Goal: Task Accomplishment & Management: Use online tool/utility

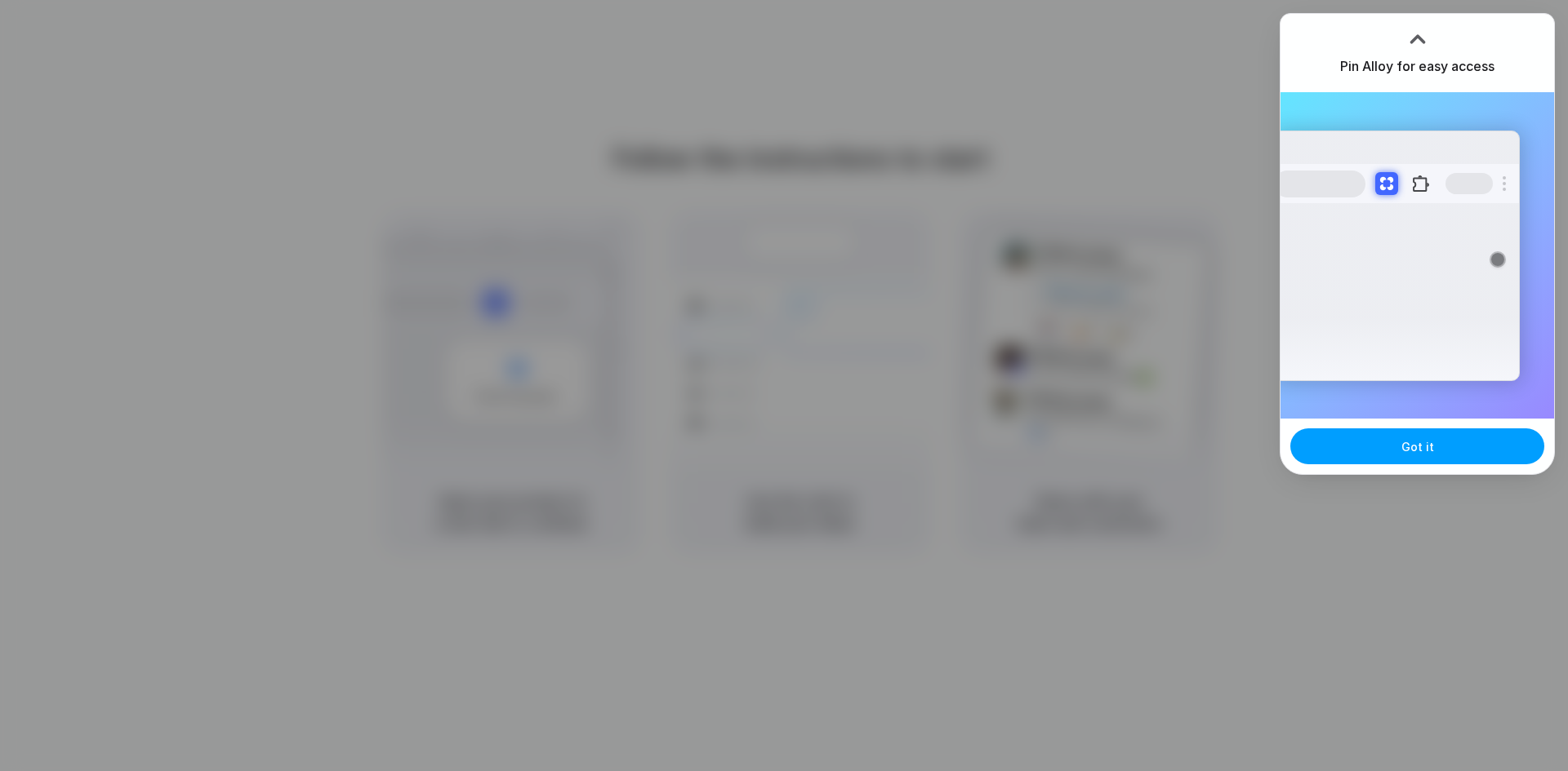
click at [1435, 437] on button "Got it" at bounding box center [1417, 447] width 254 height 36
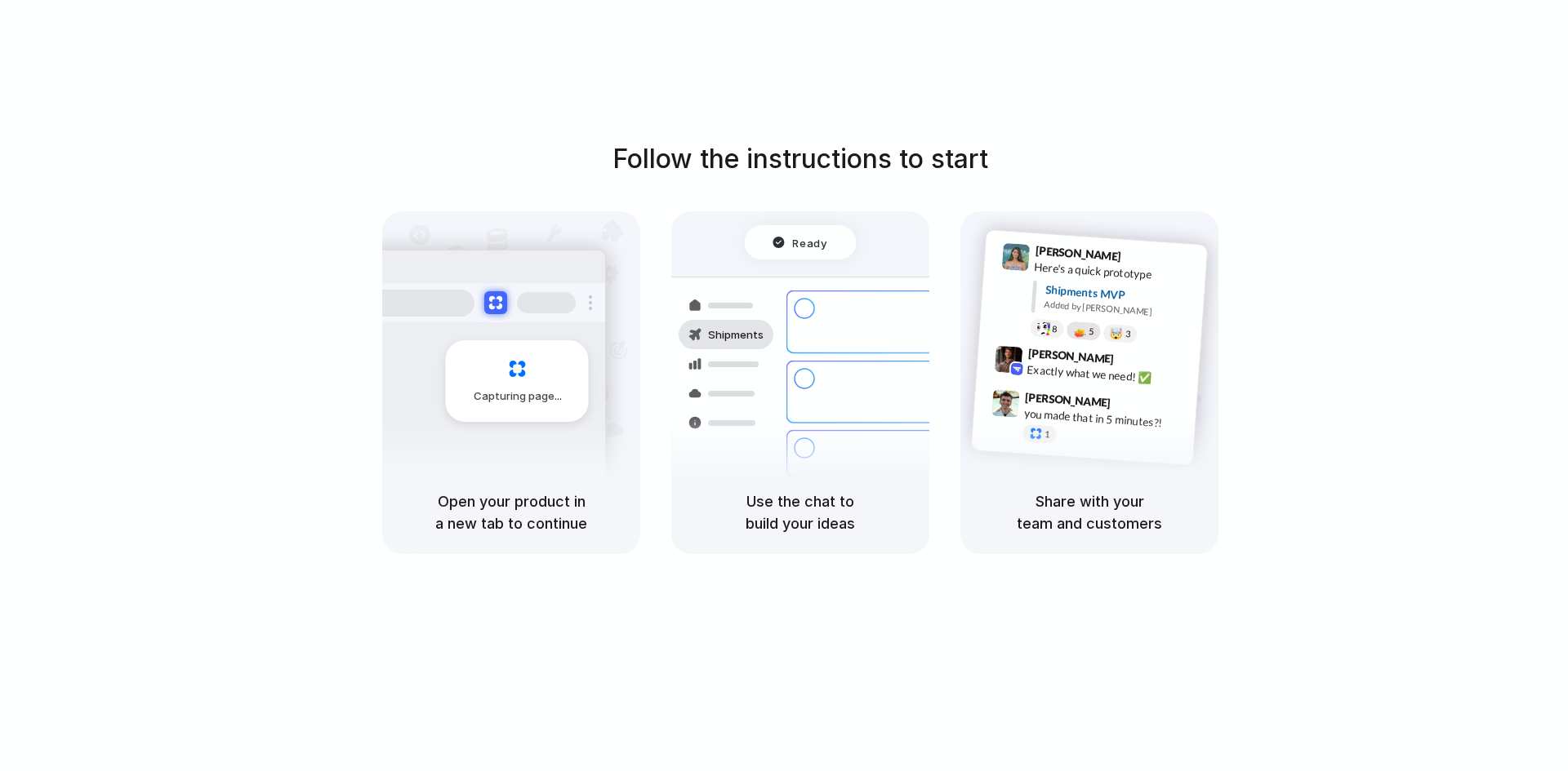
click at [1089, 334] on span "5" at bounding box center [1091, 332] width 5 height 9
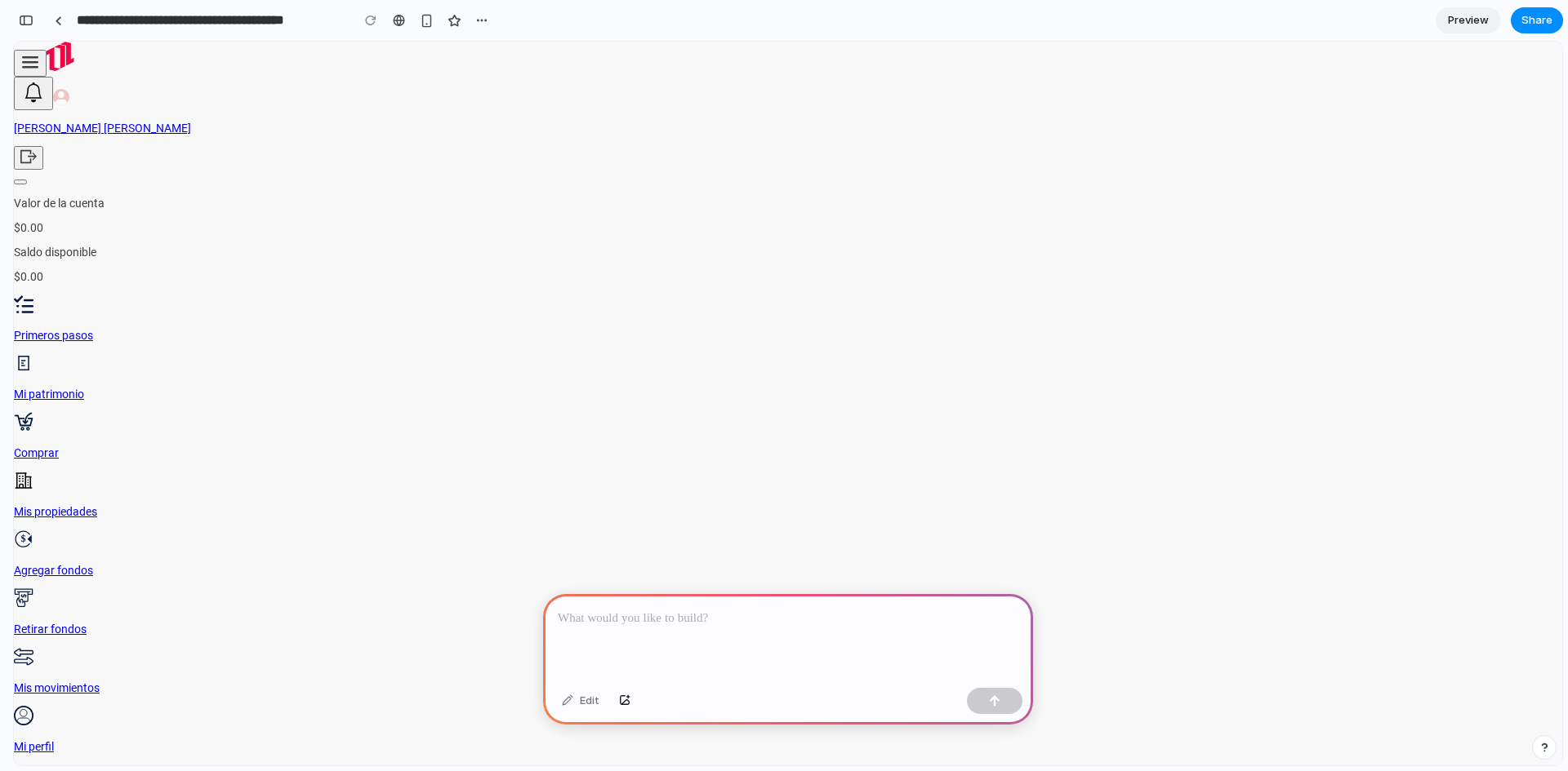
scroll to position [0, 14]
click at [805, 625] on div at bounding box center [789, 637] width 490 height 88
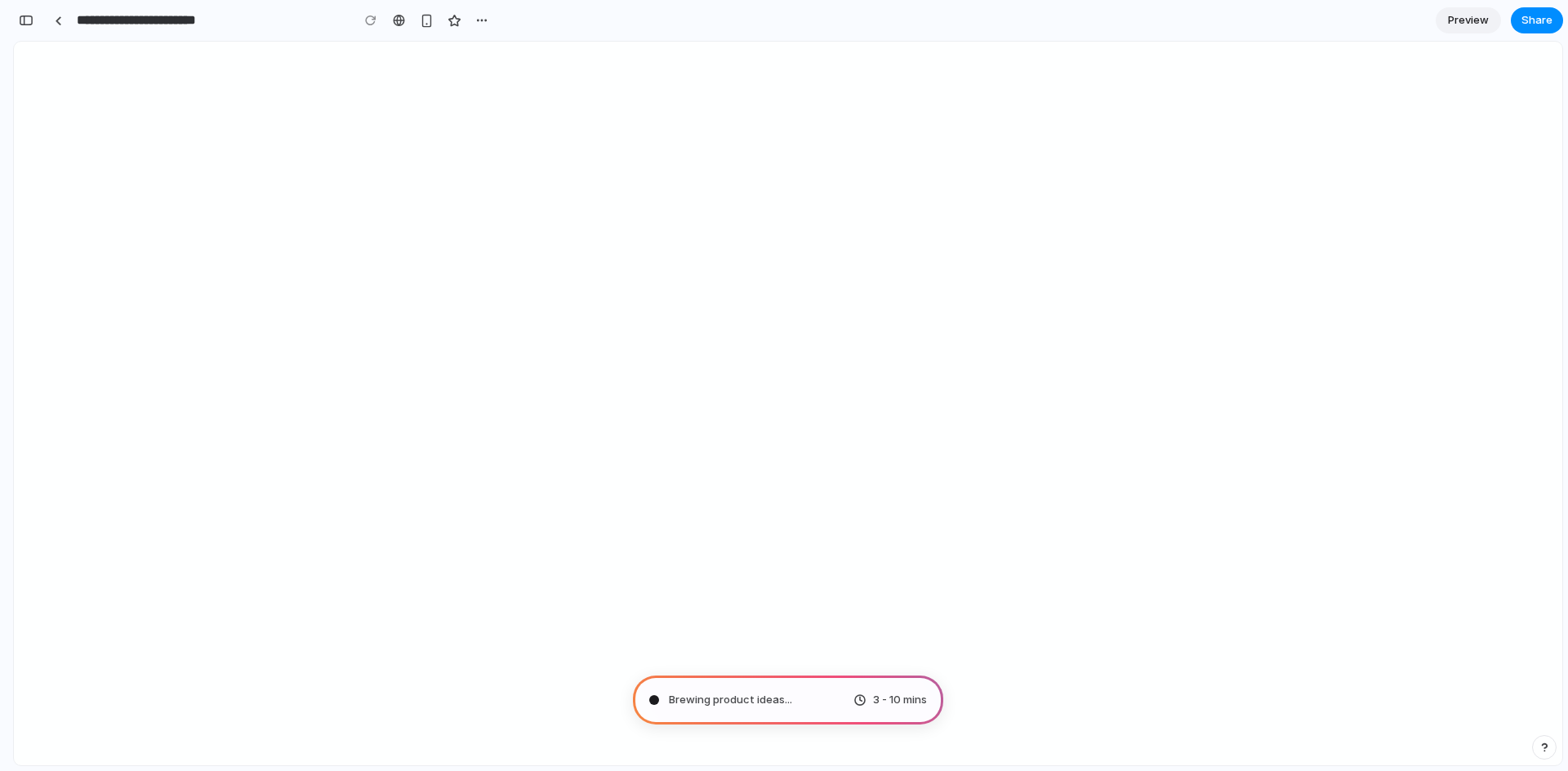
type input "**********"
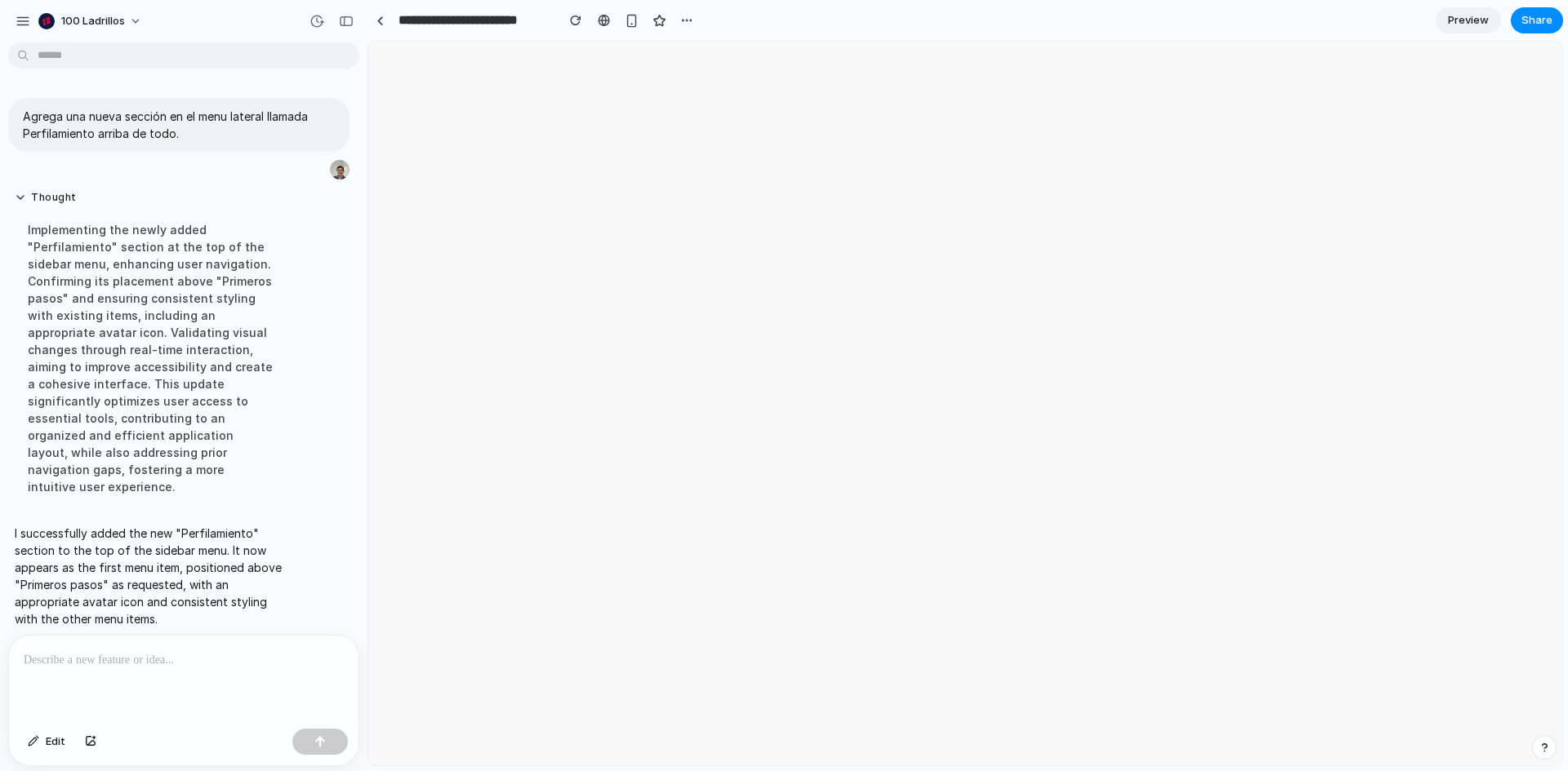
scroll to position [0, 0]
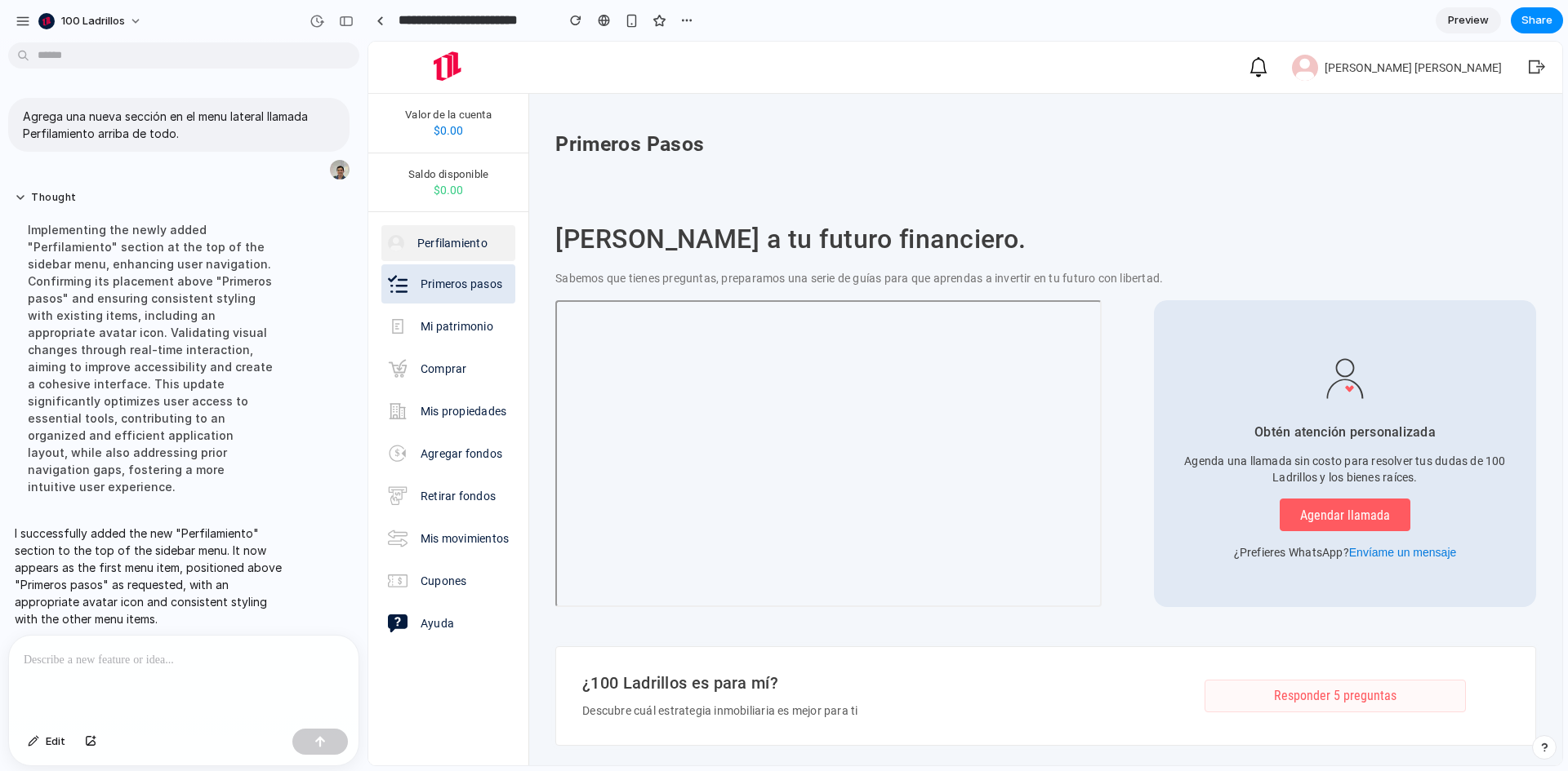
click at [463, 240] on p "Perfilamiento" at bounding box center [453, 243] width 71 height 16
click at [446, 240] on p "Perfilamiento" at bounding box center [453, 243] width 71 height 16
click at [489, 245] on link "Perfilamiento" at bounding box center [449, 243] width 134 height 36
click at [469, 249] on p "Perfilamiento" at bounding box center [453, 243] width 71 height 16
click at [477, 250] on p "Perfilamiento" at bounding box center [453, 243] width 71 height 16
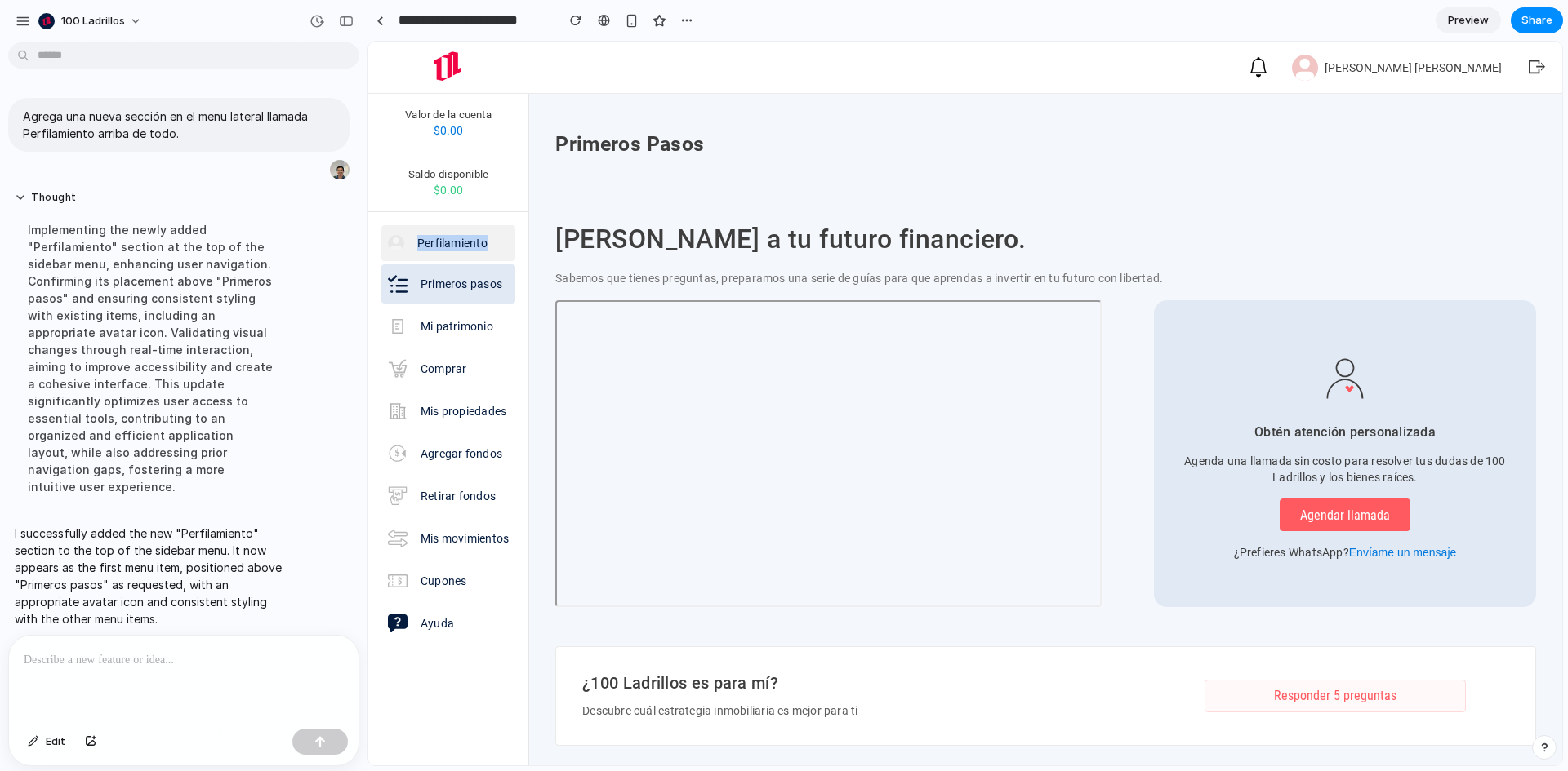
click at [477, 250] on p "Perfilamiento" at bounding box center [453, 243] width 71 height 16
click at [481, 244] on p "Perfilamiento" at bounding box center [453, 243] width 71 height 16
click at [66, 119] on p "Agrega una nueva sección en el menu lateral llamada Perfilamiento arriba de tod…" at bounding box center [178, 125] width 312 height 34
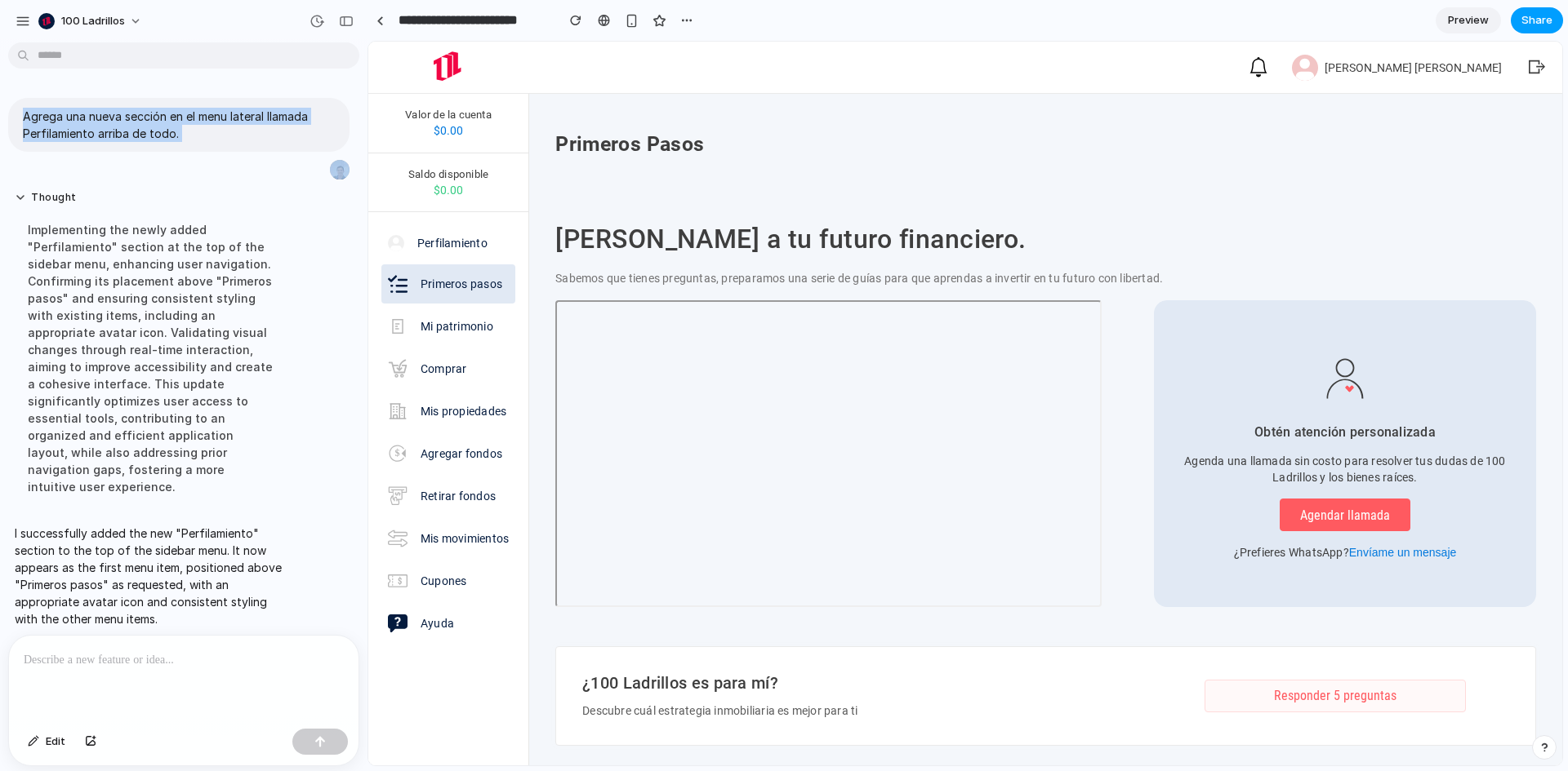
click at [1543, 15] on span "Share" at bounding box center [1537, 21] width 31 height 16
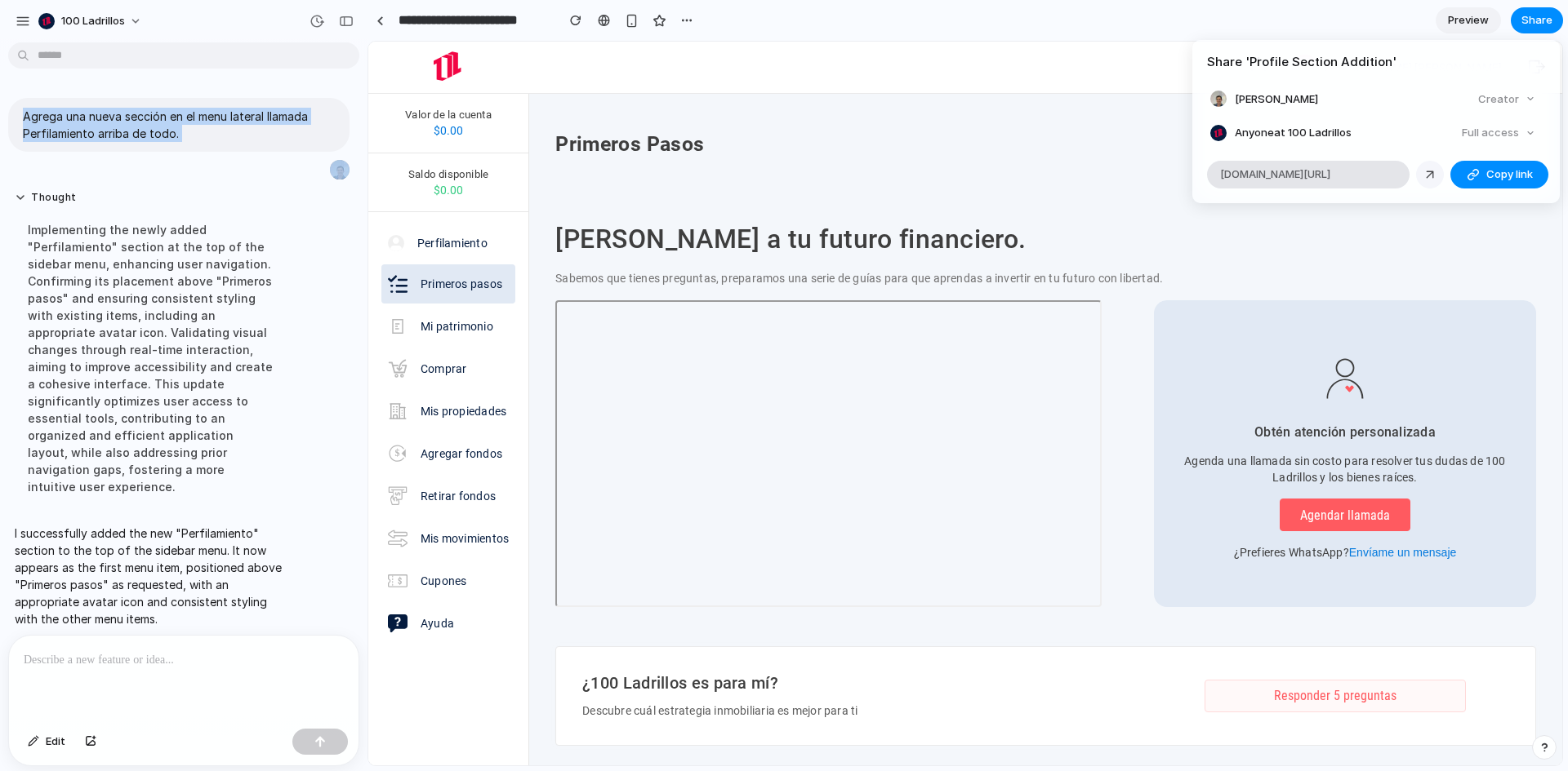
click at [1431, 177] on div at bounding box center [1430, 174] width 14 height 14
click at [1509, 168] on span "Copy link" at bounding box center [1509, 174] width 46 height 16
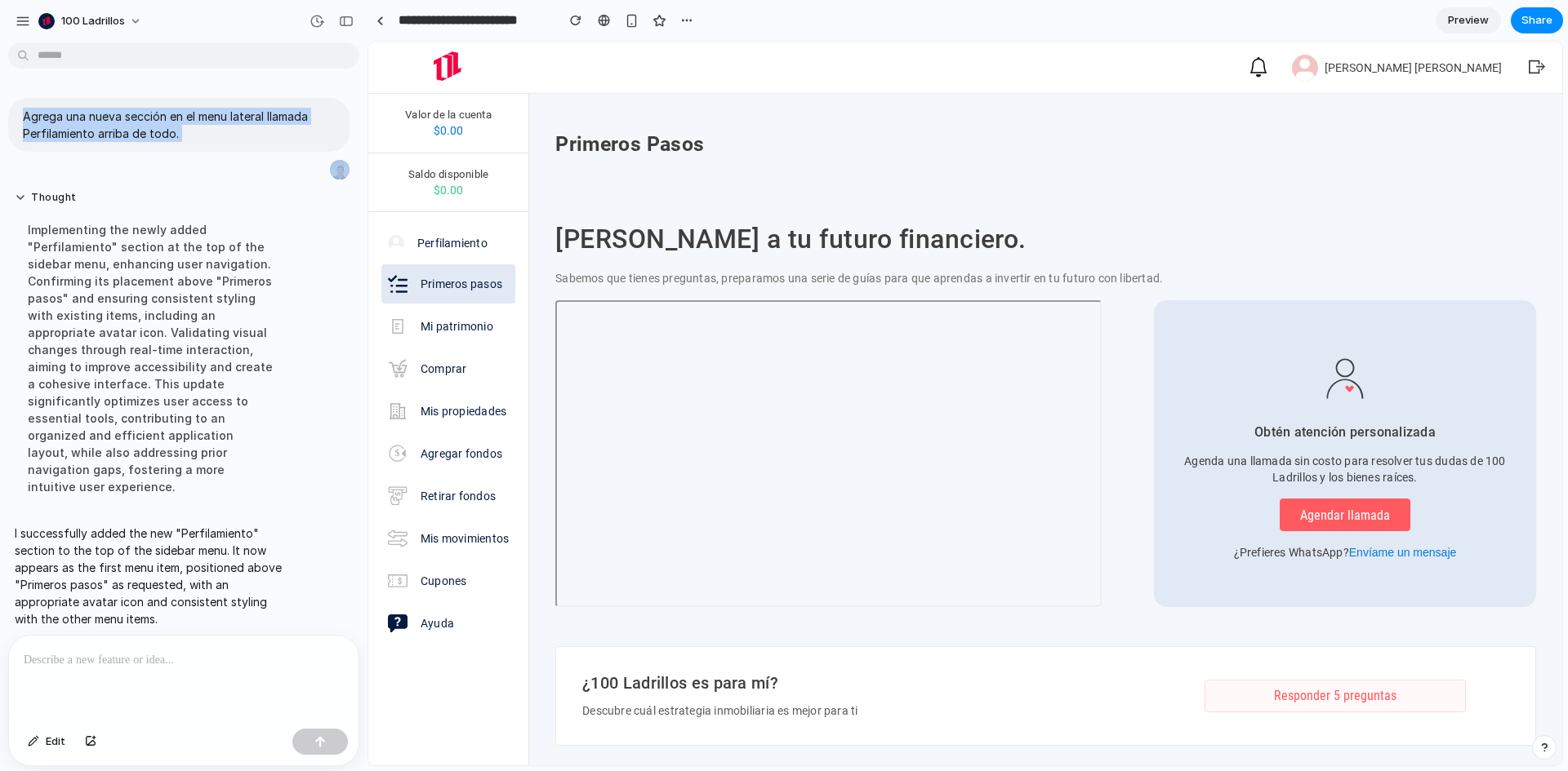
click at [282, 653] on div "Share ' Profile Section Addition ' Carlos Salazar Creator Anyone at 100 Ladrill…" at bounding box center [784, 385] width 1568 height 771
click at [397, 543] on img at bounding box center [398, 539] width 20 height 20
click at [434, 522] on link "Mis movimientos" at bounding box center [449, 538] width 134 height 39
click at [181, 665] on div at bounding box center [184, 680] width 350 height 87
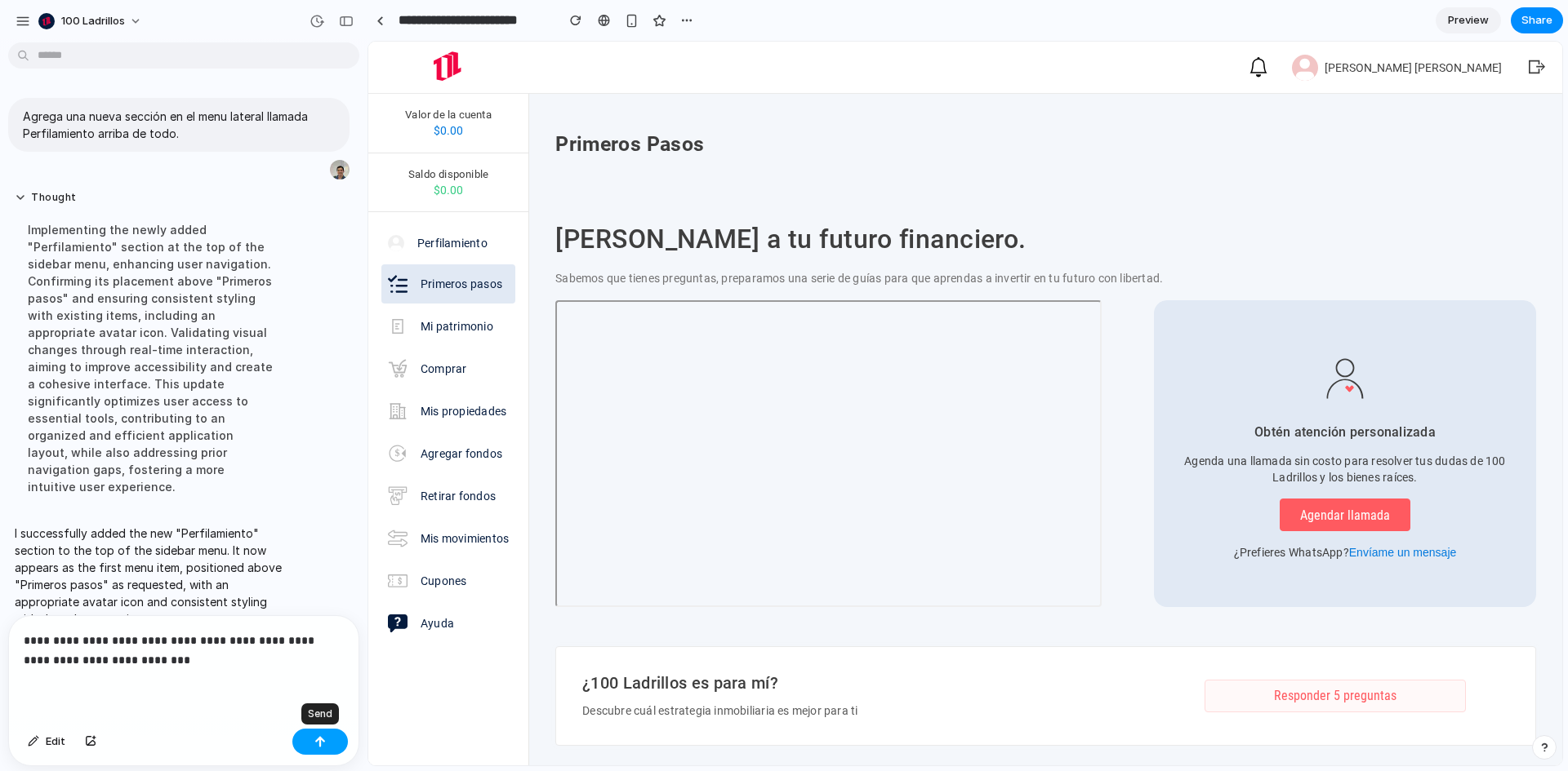
click at [330, 735] on button "button" at bounding box center [319, 742] width 55 height 26
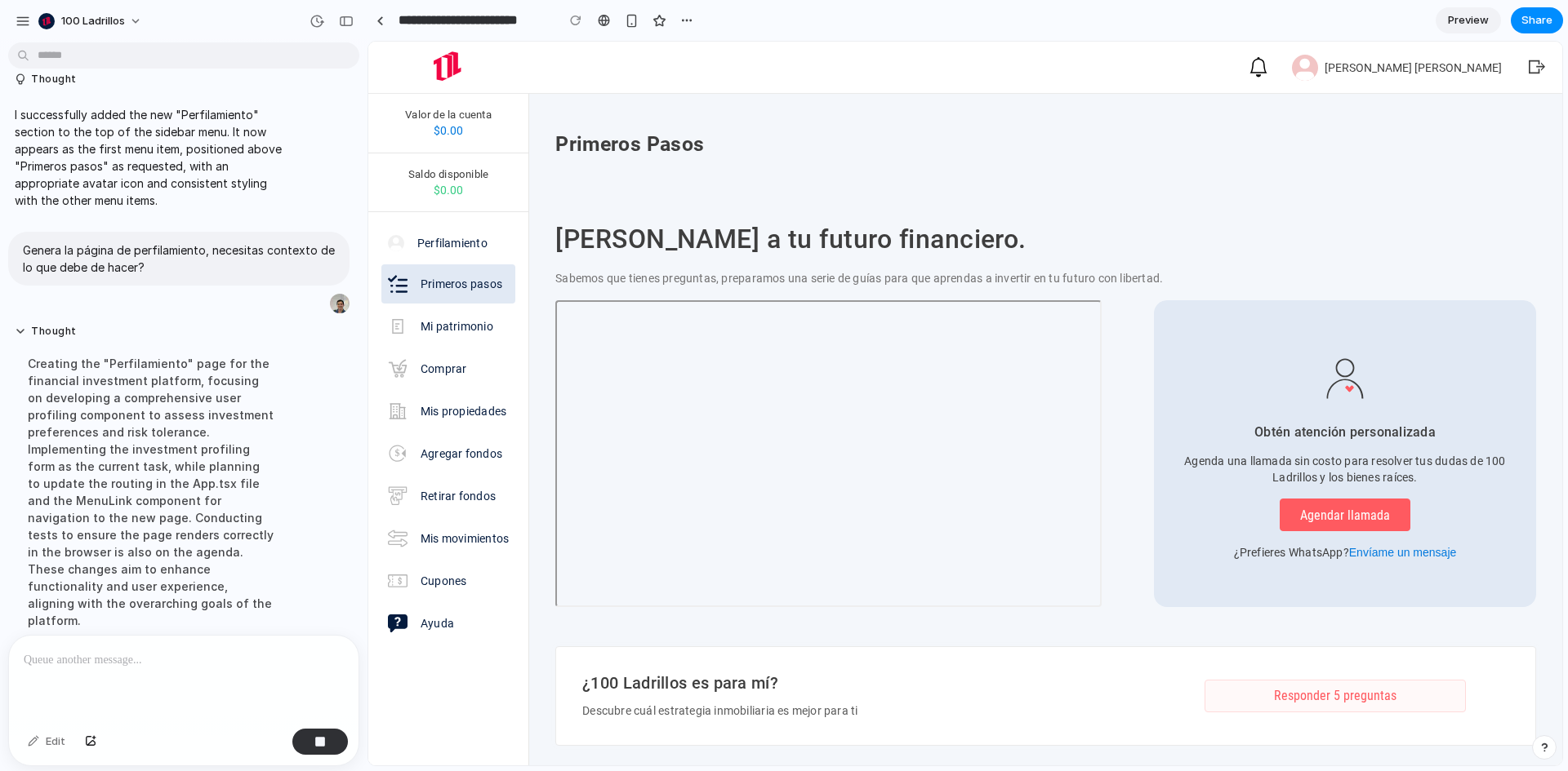
scroll to position [165, 0]
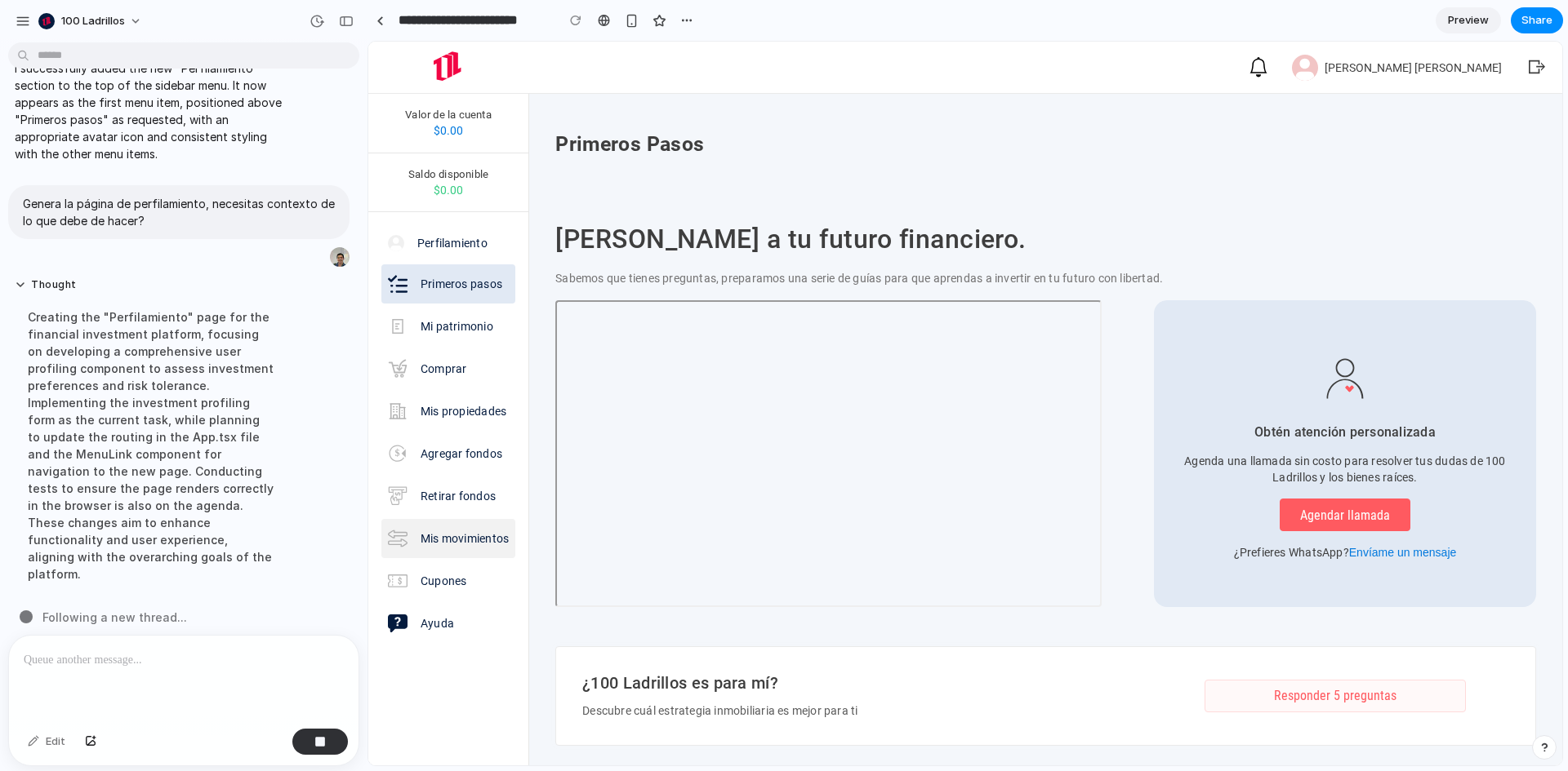
click at [431, 538] on p "Mis movimientos" at bounding box center [465, 539] width 89 height 16
click at [400, 541] on img at bounding box center [398, 539] width 20 height 20
click at [413, 495] on link "Retirar fondos" at bounding box center [449, 495] width 134 height 39
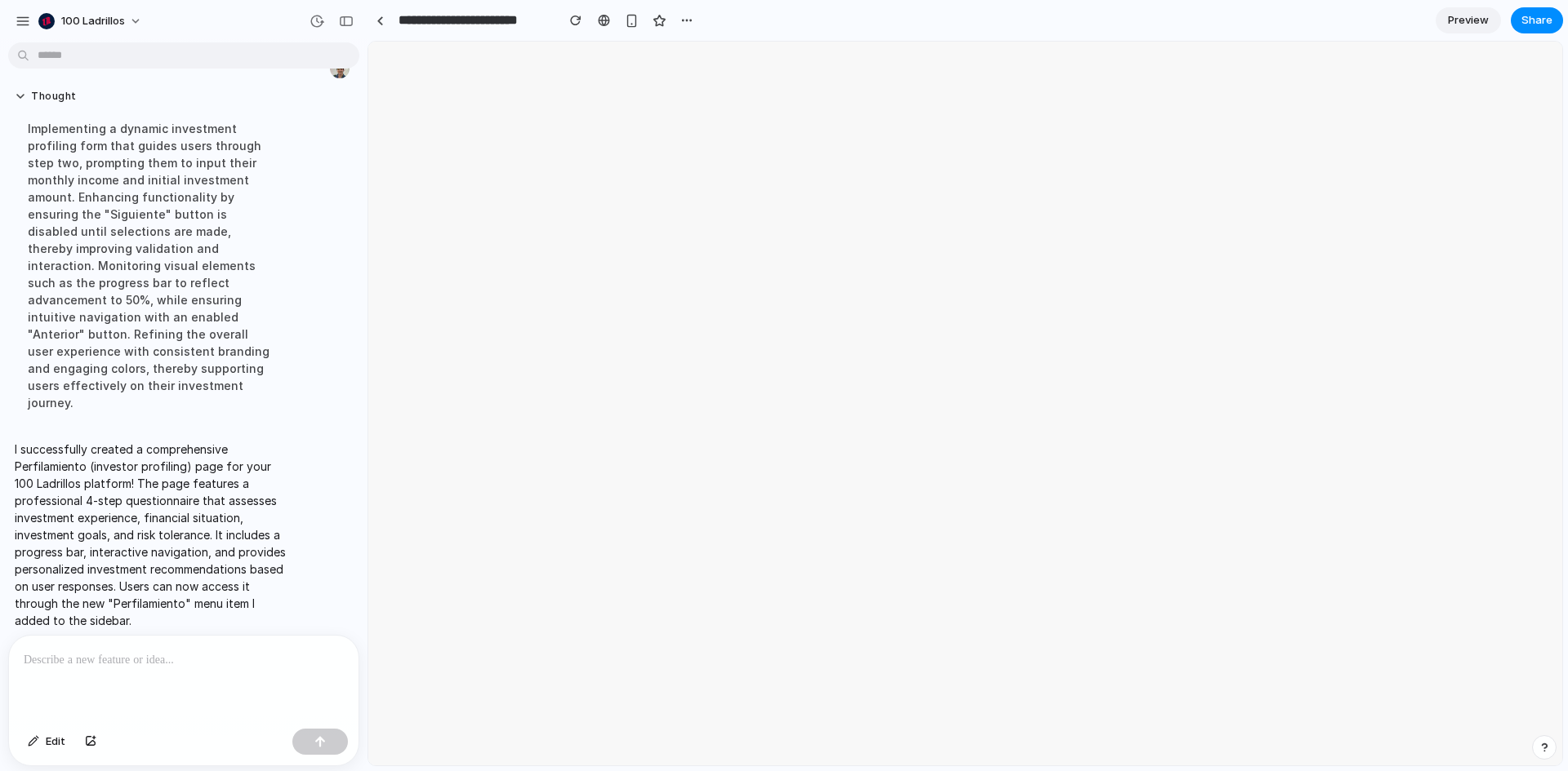
scroll to position [0, 0]
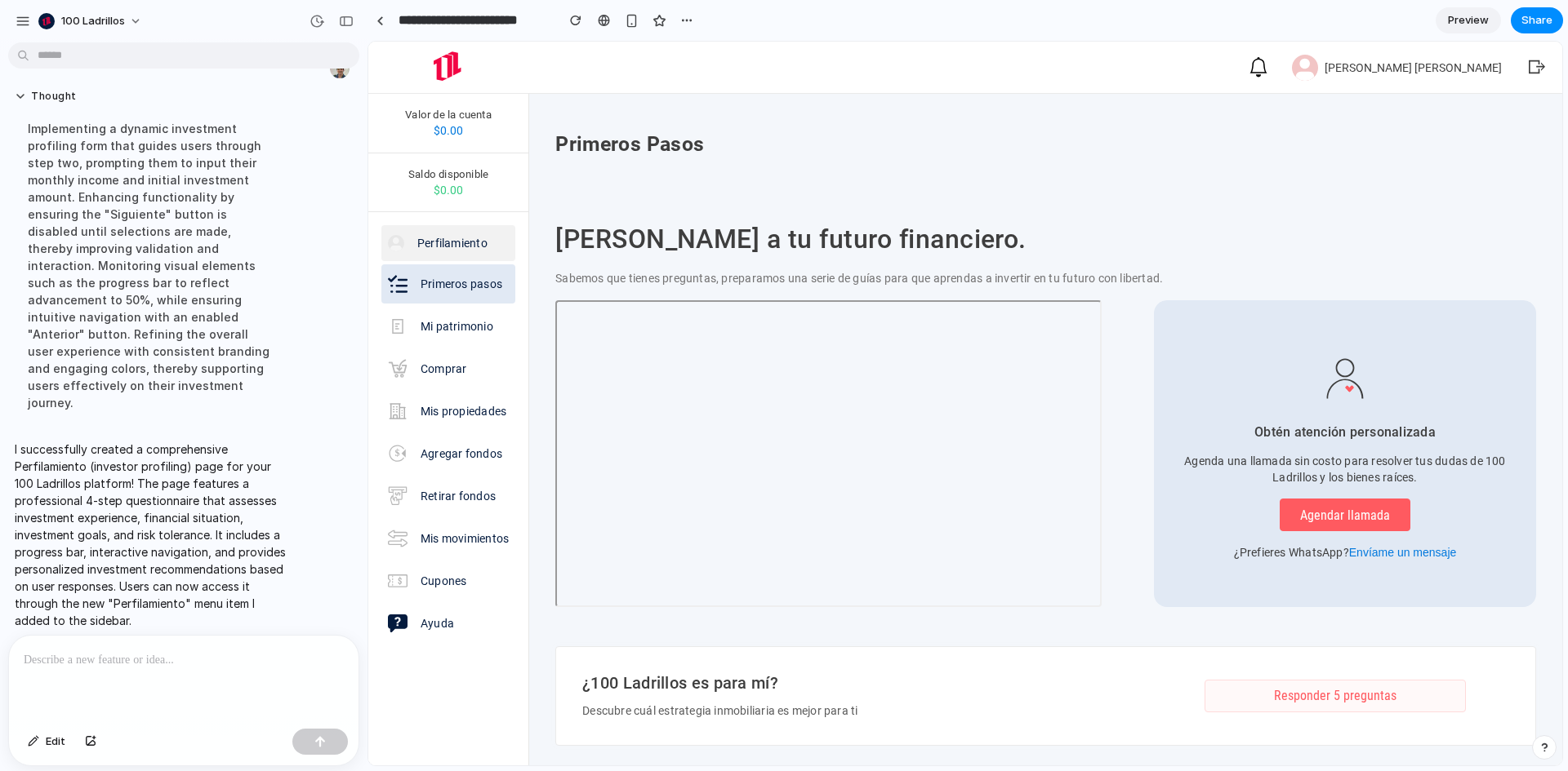
click at [442, 251] on p "Perfilamiento" at bounding box center [453, 243] width 71 height 16
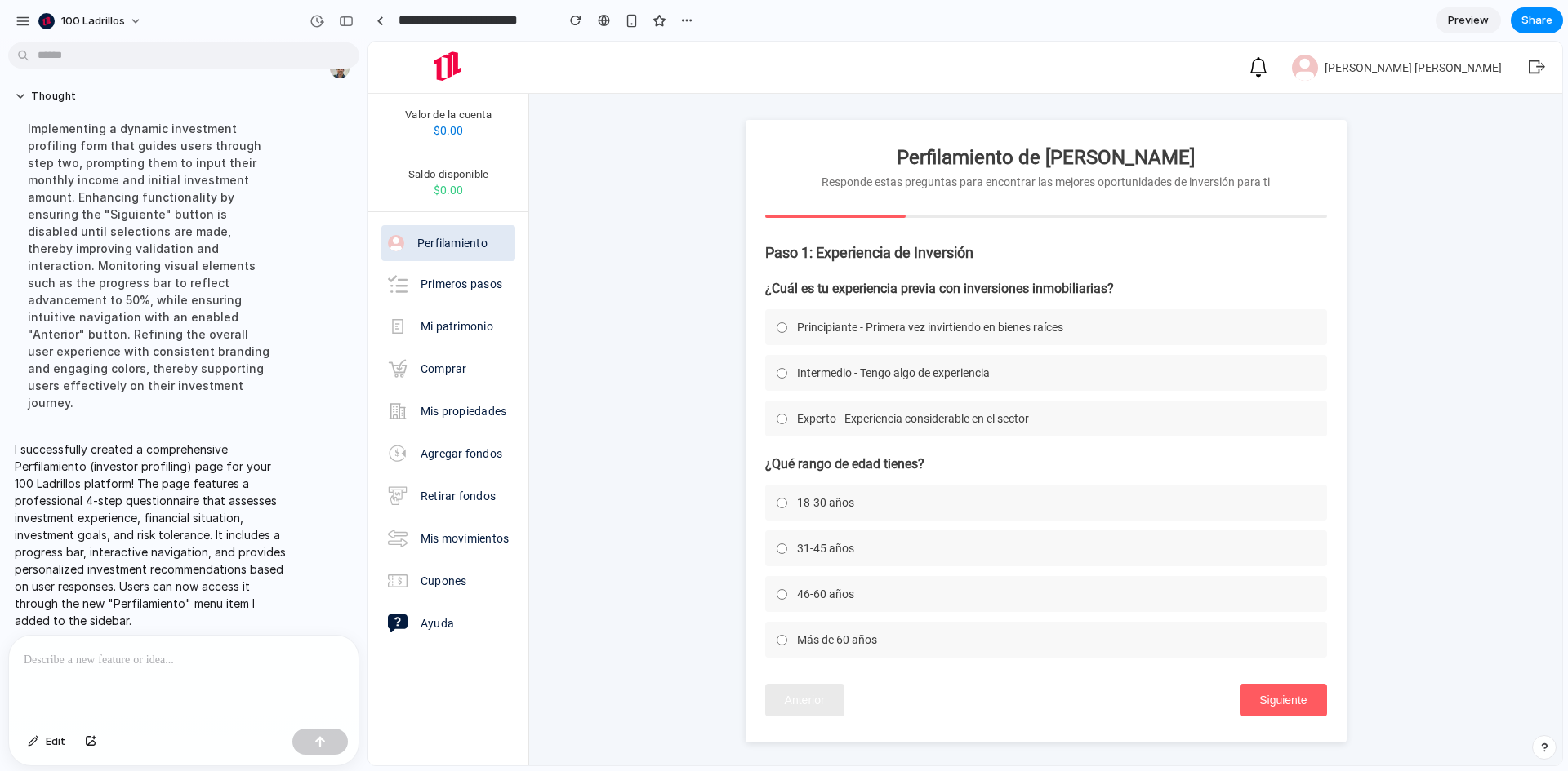
drag, startPoint x: 978, startPoint y: 240, endPoint x: 468, endPoint y: 248, distance: 510.1
click at [468, 248] on p "Perfilamiento" at bounding box center [453, 243] width 71 height 16
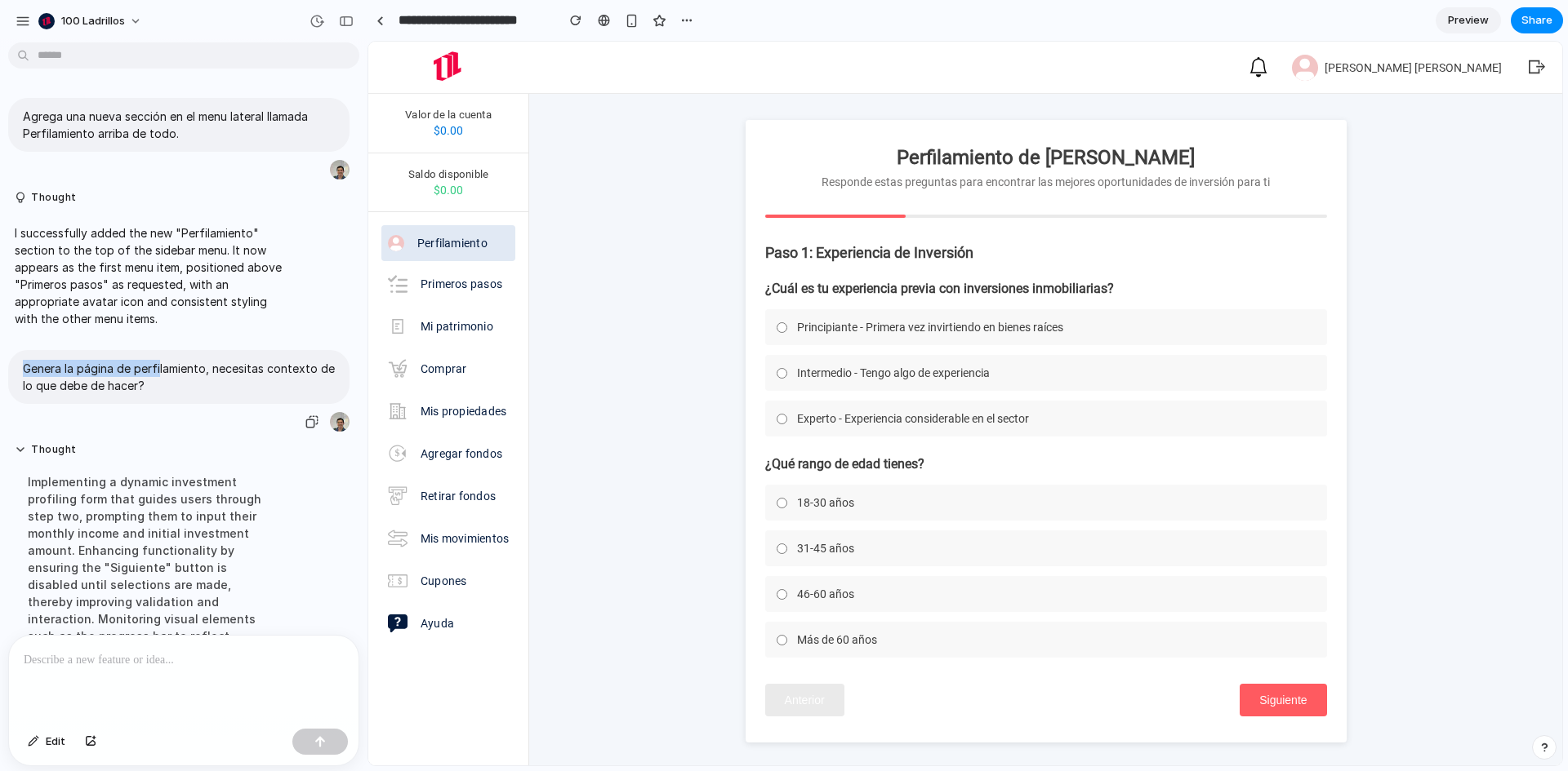
drag, startPoint x: 27, startPoint y: 367, endPoint x: 159, endPoint y: 362, distance: 132.1
click at [159, 362] on p "Genera la página de perfilamiento, necesitas contexto de lo que debe de hacer?" at bounding box center [178, 377] width 312 height 34
click at [137, 368] on p "Genera la página de perfilamiento, necesitas contexto de lo que debe de hacer?" at bounding box center [178, 377] width 312 height 34
drag, startPoint x: 170, startPoint y: 367, endPoint x: 195, endPoint y: 368, distance: 25.0
click at [195, 368] on p "Genera la página de perfilamiento, necesitas contexto de lo que debe de hacer?" at bounding box center [178, 377] width 312 height 34
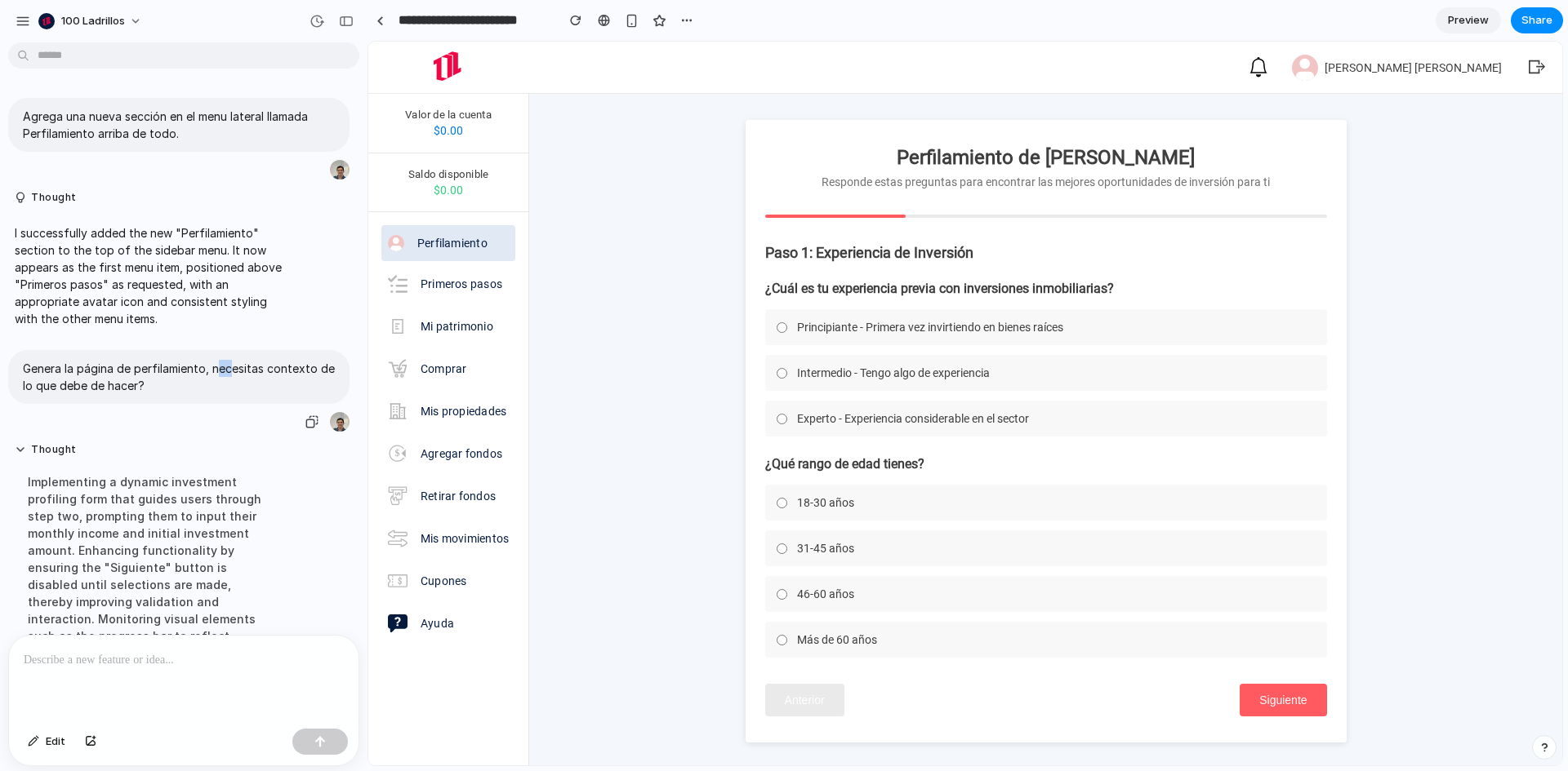
drag, startPoint x: 215, startPoint y: 368, endPoint x: 231, endPoint y: 370, distance: 16.1
click at [231, 370] on p "Genera la página de perfilamiento, necesitas contexto de lo que debe de hacer?" at bounding box center [178, 377] width 312 height 34
click at [183, 386] on p "Genera la página de perfilamiento, necesitas contexto de lo que debe de hacer?" at bounding box center [178, 377] width 312 height 34
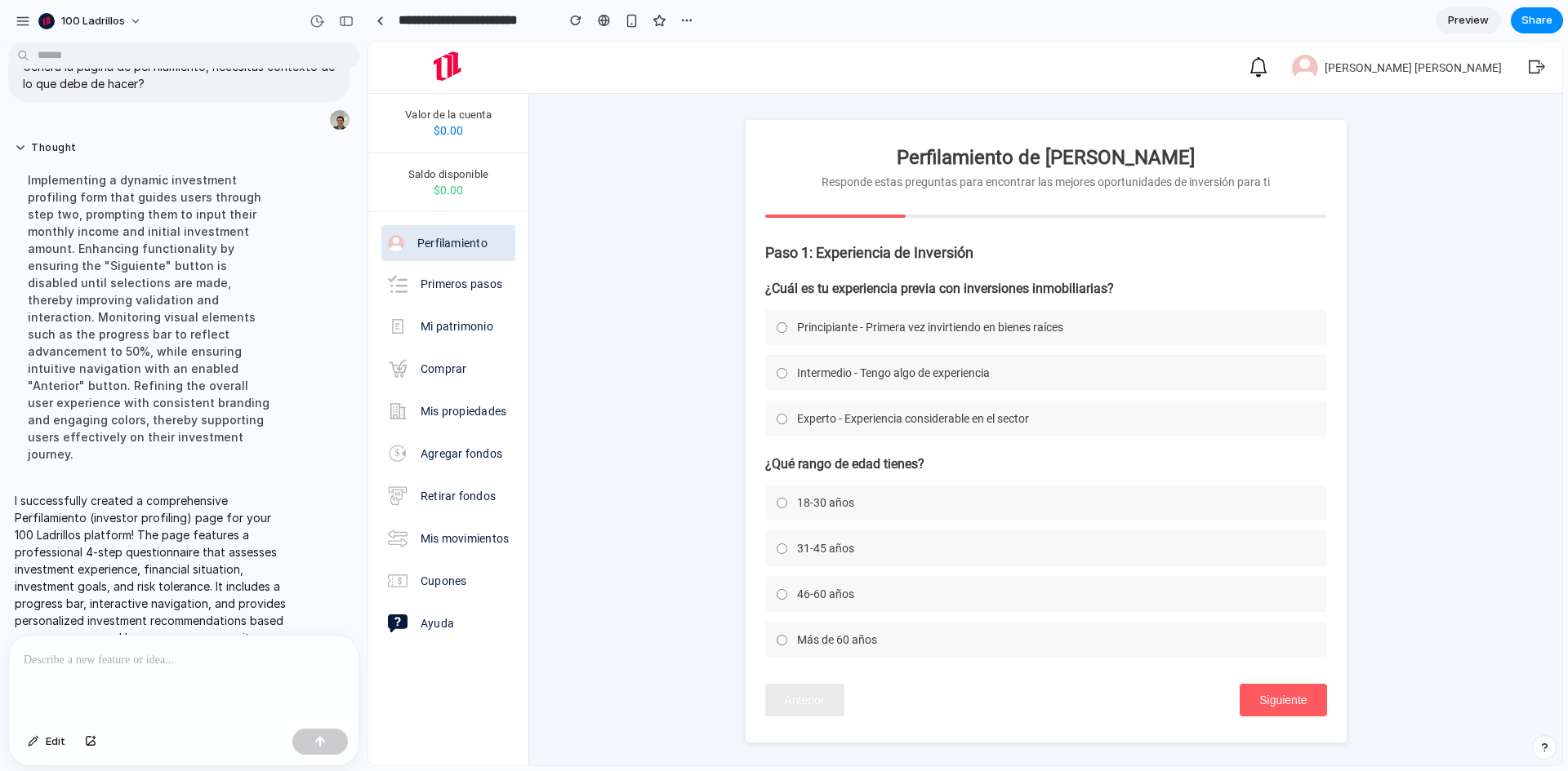
scroll to position [353, 0]
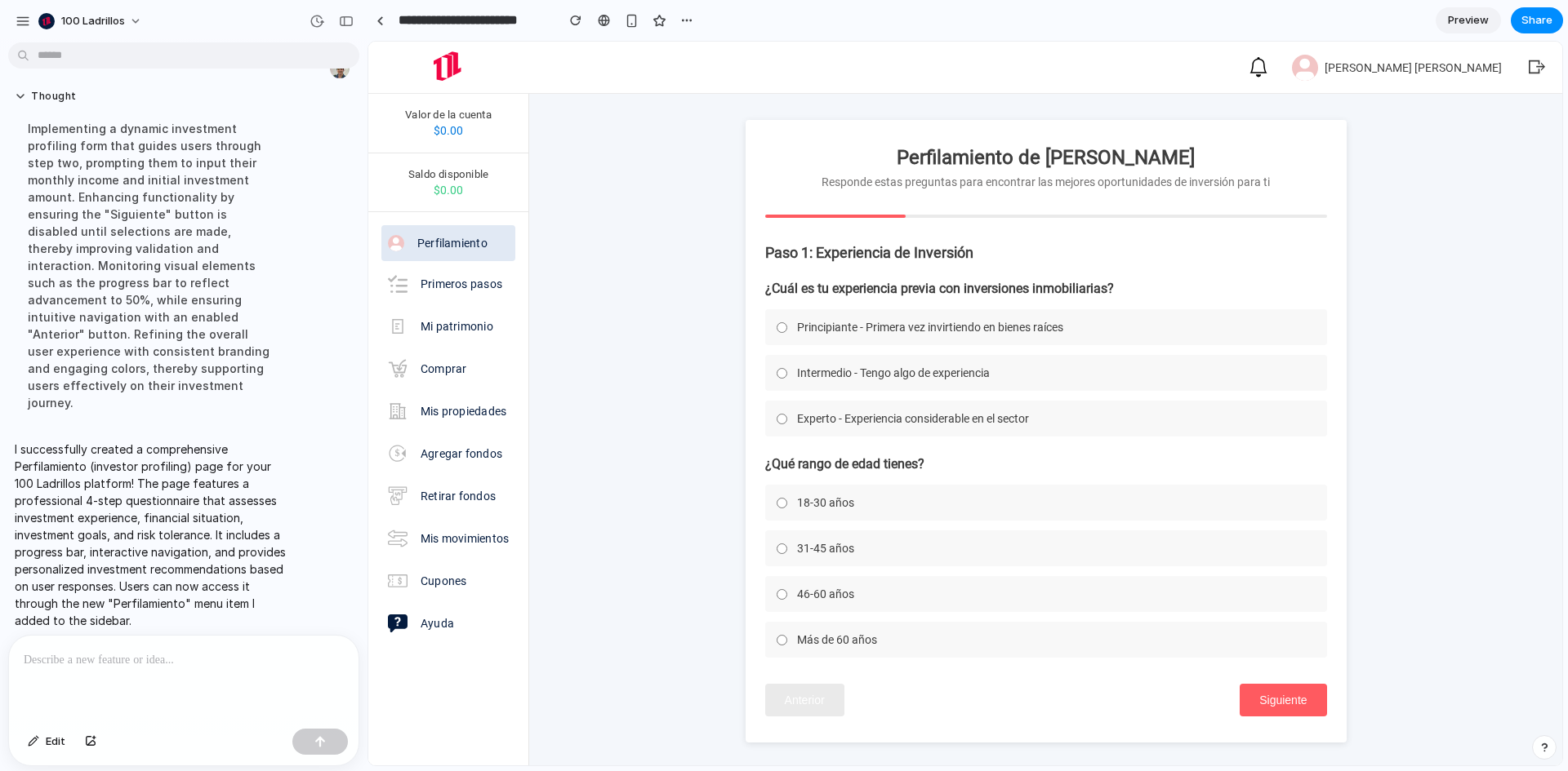
click at [964, 331] on span "Principiante - Primera vez invirtiendo en bienes raíces" at bounding box center [930, 327] width 266 height 13
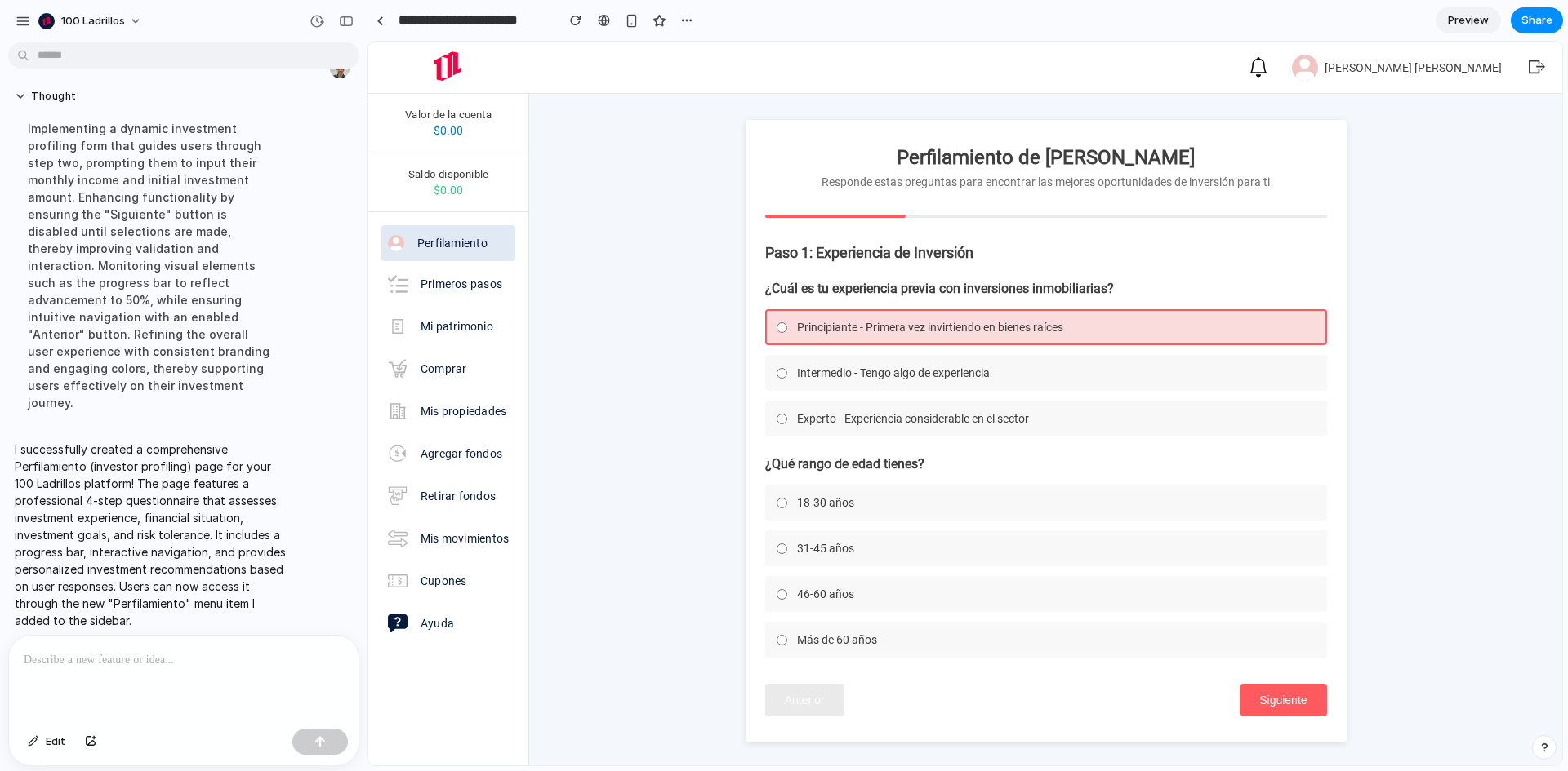
click at [958, 518] on label "18-30 años" at bounding box center [1045, 503] width 562 height 36
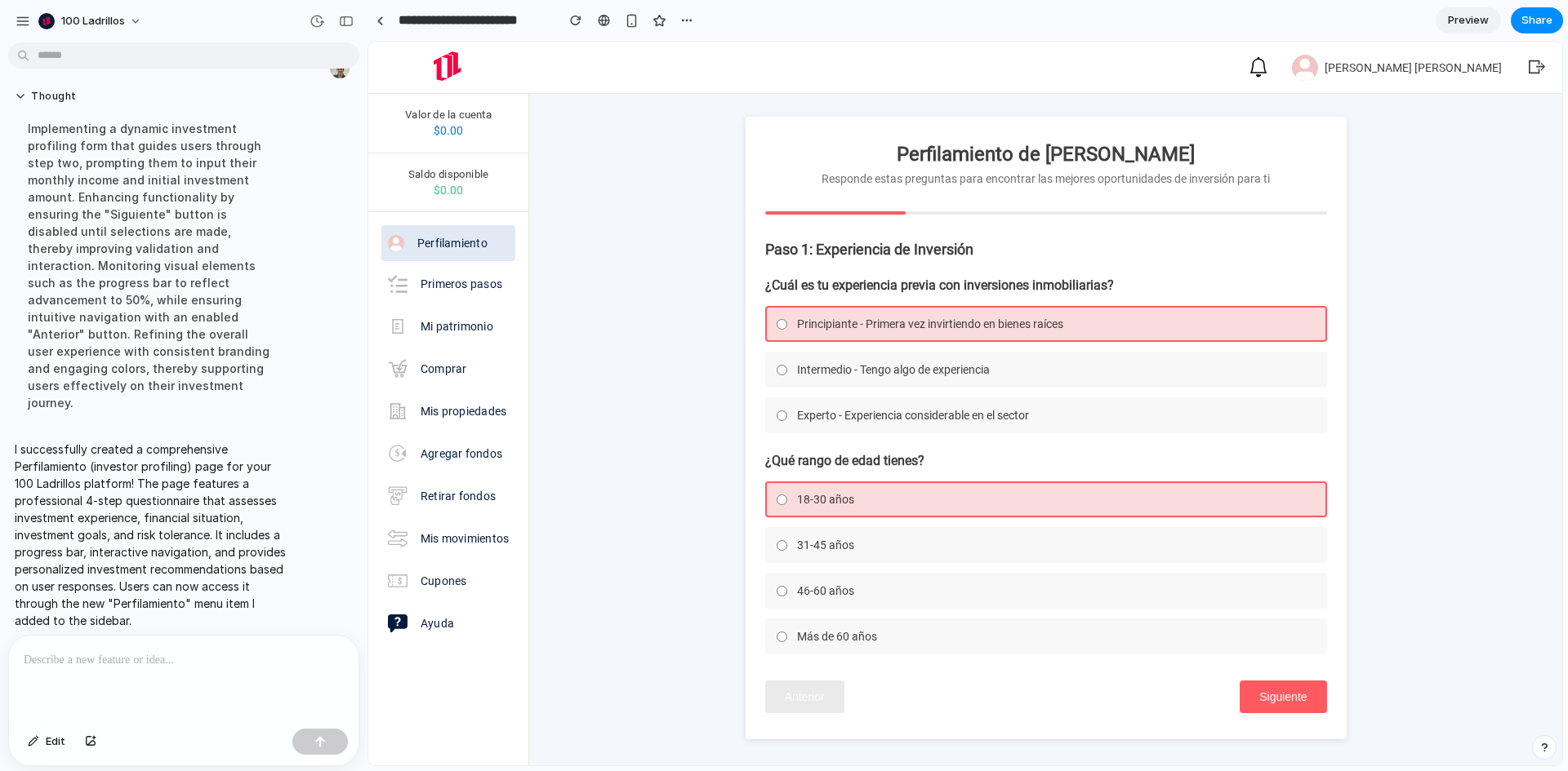
scroll to position [12, 0]
click at [1269, 691] on button "Siguiente" at bounding box center [1283, 697] width 87 height 33
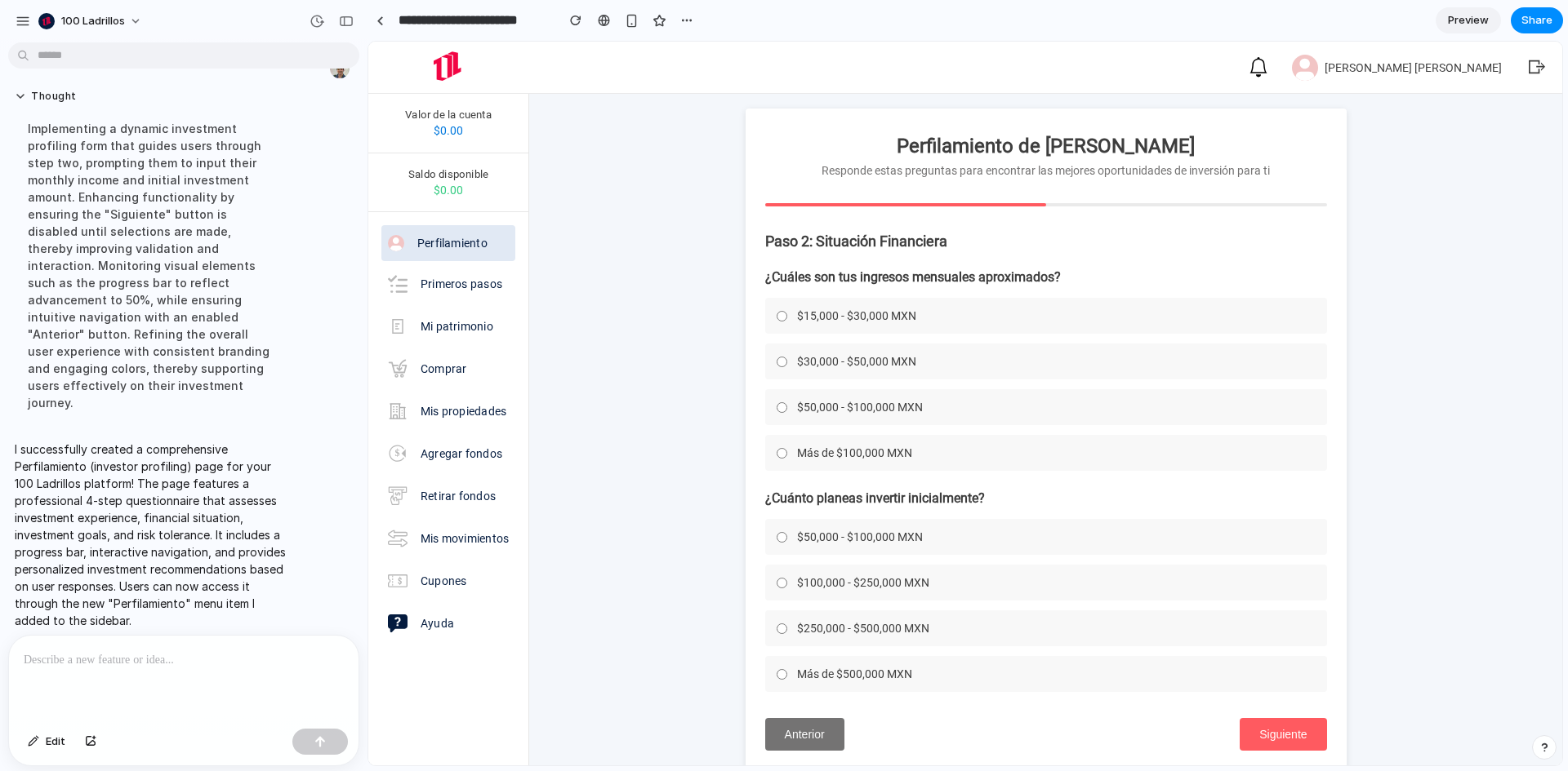
click at [953, 403] on label "$50,000 - $100,000 MXN" at bounding box center [1045, 408] width 562 height 36
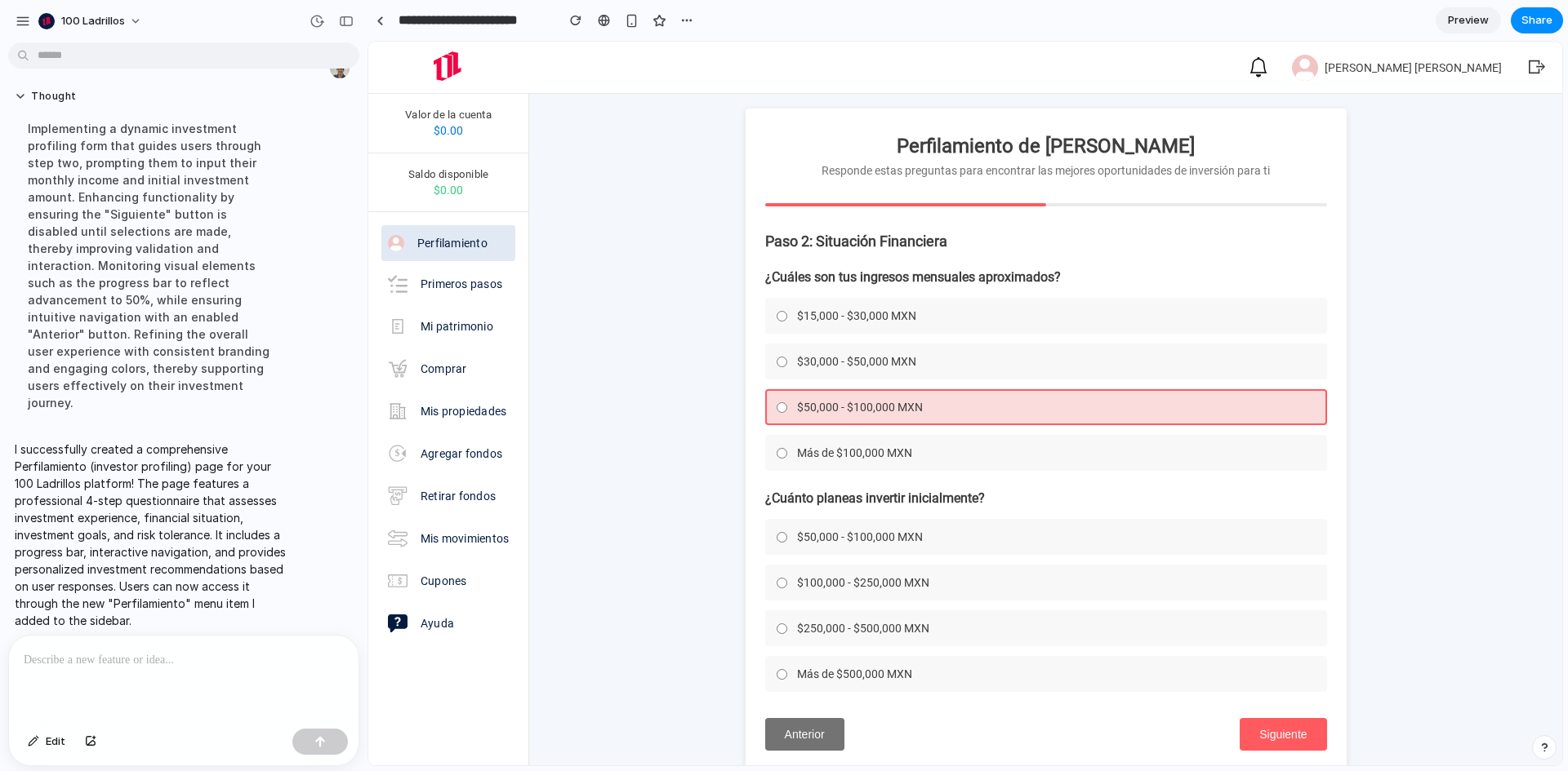
drag, startPoint x: 1001, startPoint y: 555, endPoint x: 993, endPoint y: 561, distance: 10.0
click at [993, 561] on div "$50,000 - $100,000 MXN $100,000 - $250,000 MXN $250,000 - $500,000 MXN Más de $…" at bounding box center [1045, 605] width 562 height 173
click at [984, 580] on label "$100,000 - $250,000 MXN" at bounding box center [1045, 583] width 562 height 36
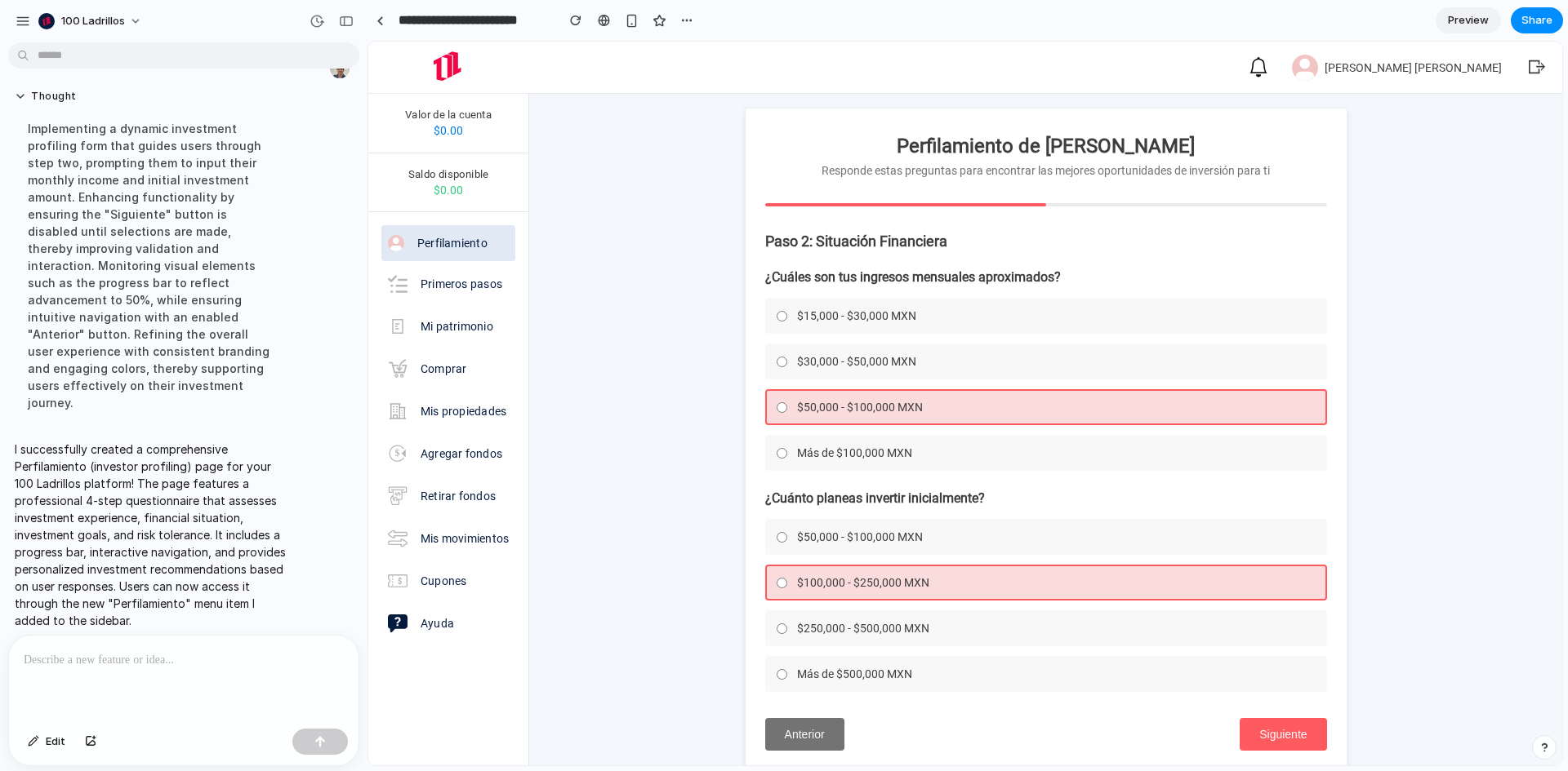
click at [1292, 735] on button "Siguiente" at bounding box center [1283, 735] width 87 height 33
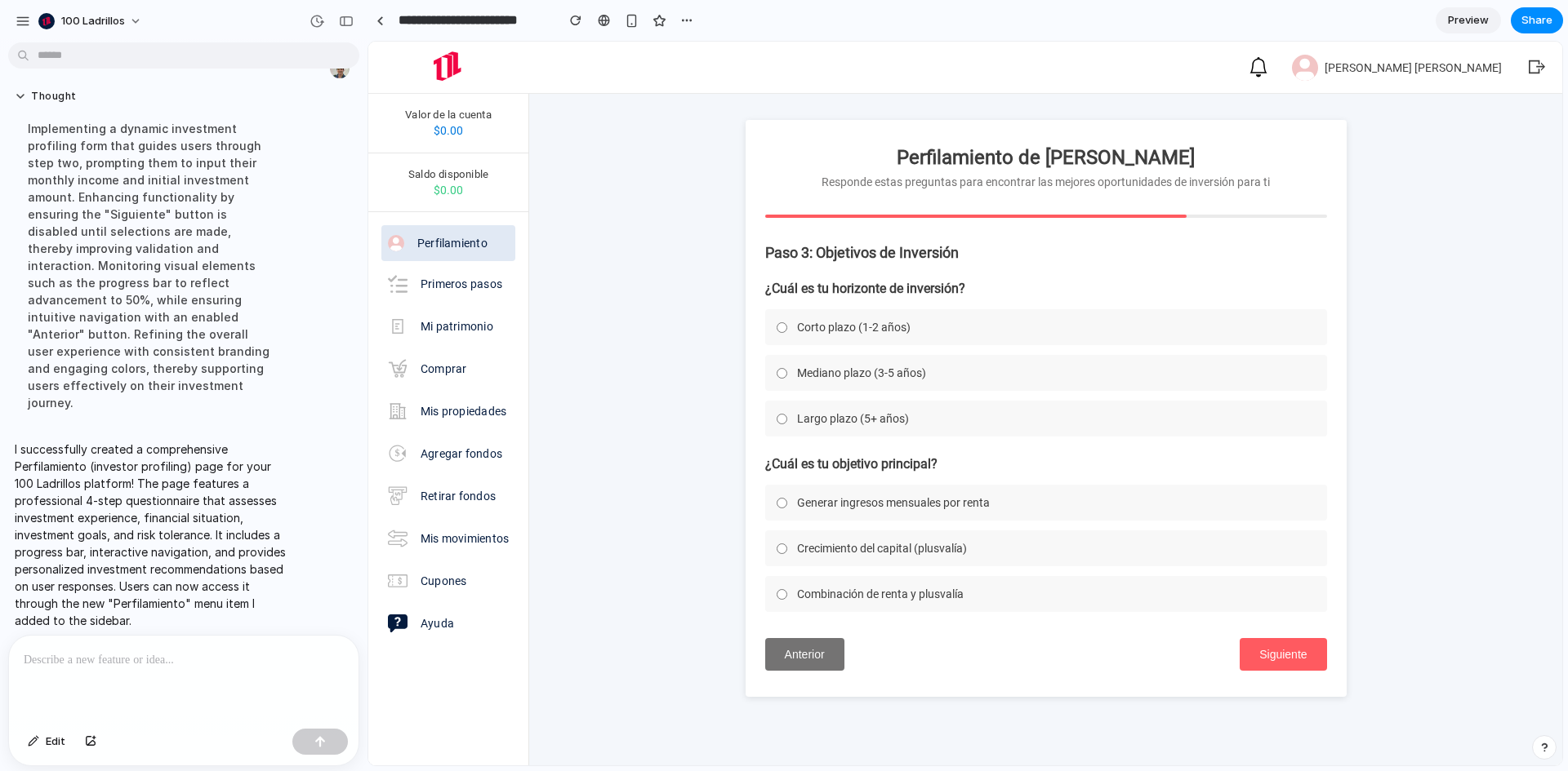
scroll to position [0, 0]
click at [942, 378] on label "Mediano plazo (3-5 años)" at bounding box center [1045, 373] width 562 height 36
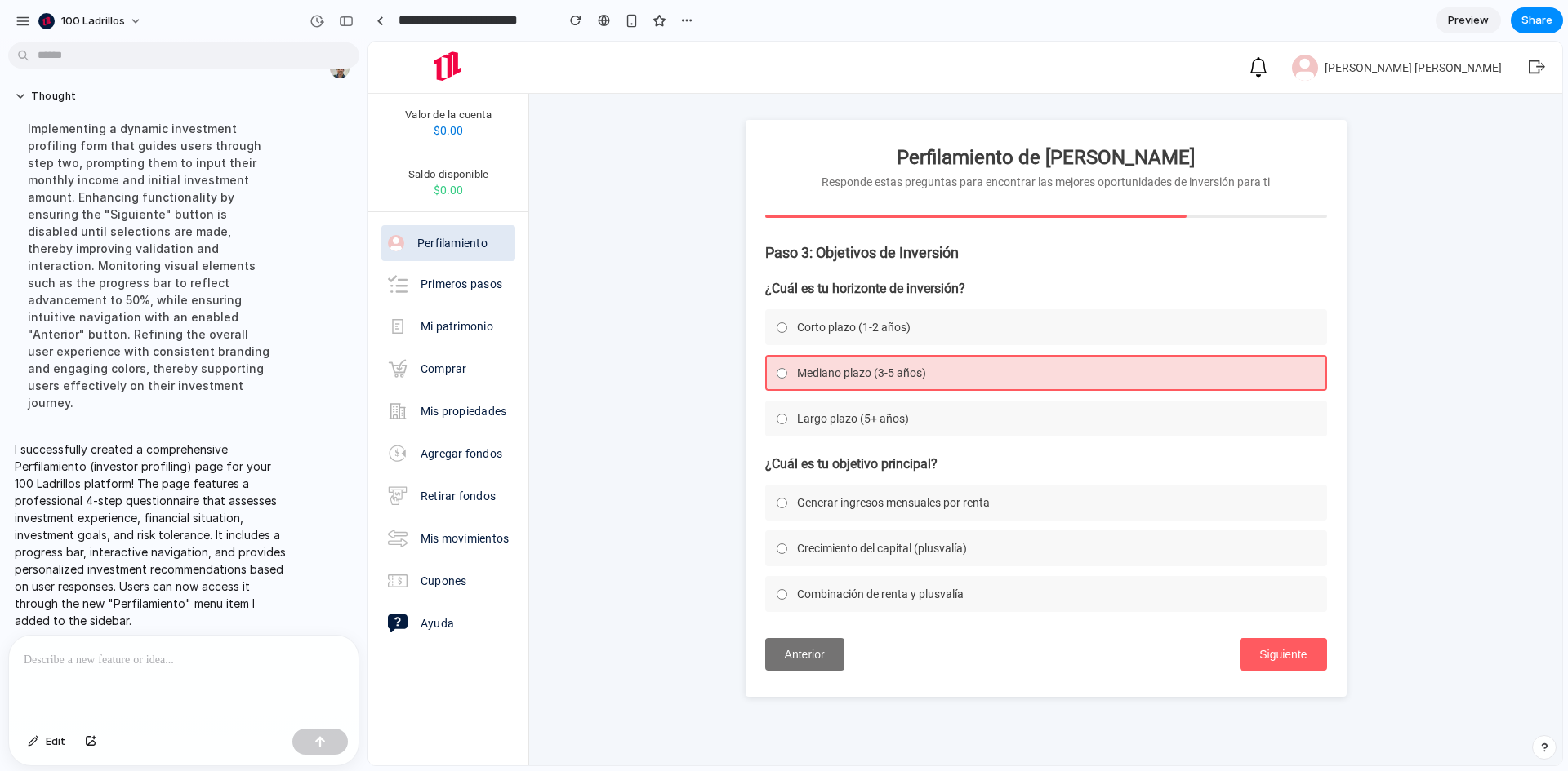
click at [981, 552] on label "Crecimiento del capital (plusvalía)" at bounding box center [1045, 549] width 562 height 36
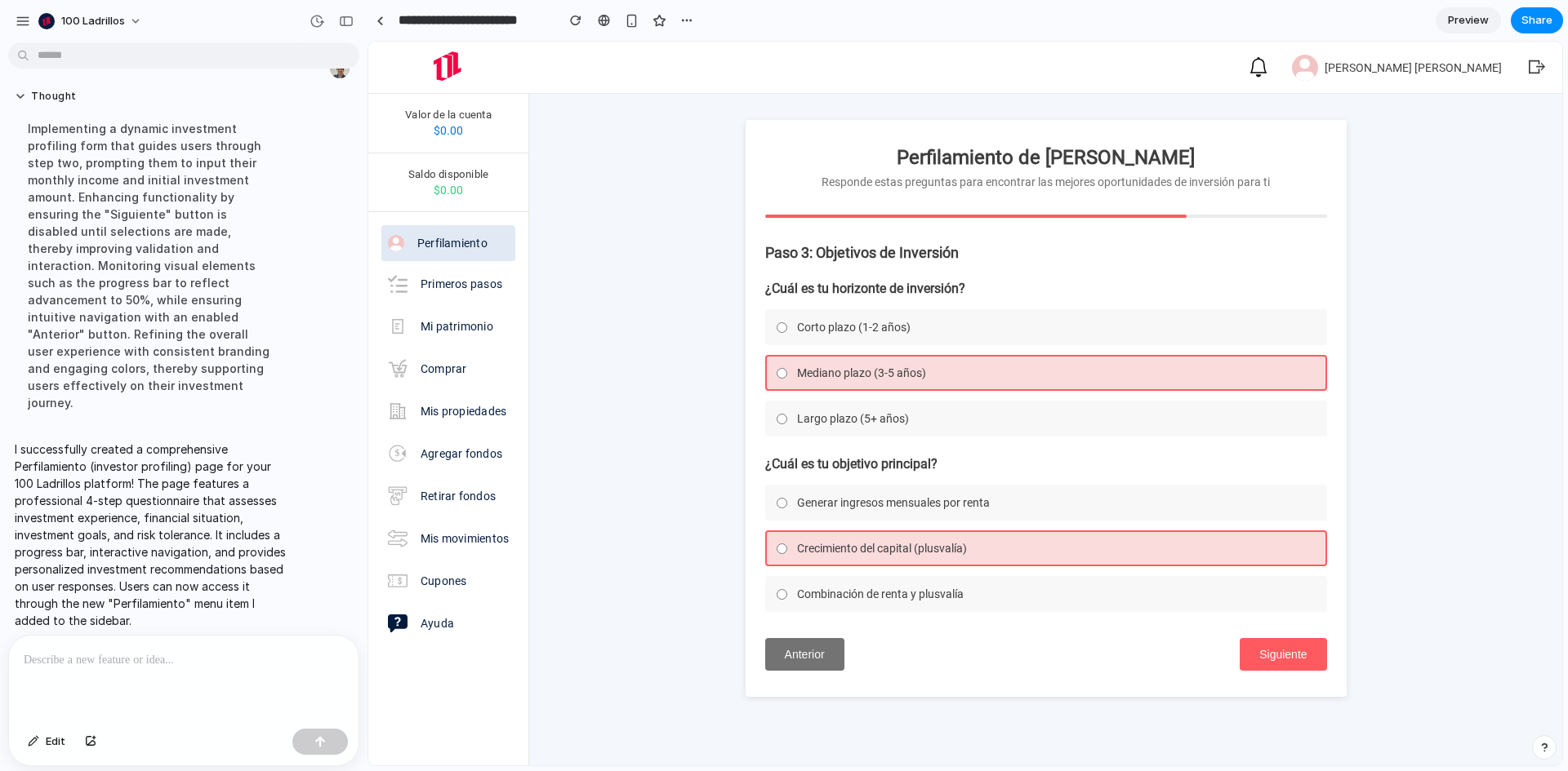
click at [1266, 650] on button "Siguiente" at bounding box center [1283, 654] width 87 height 33
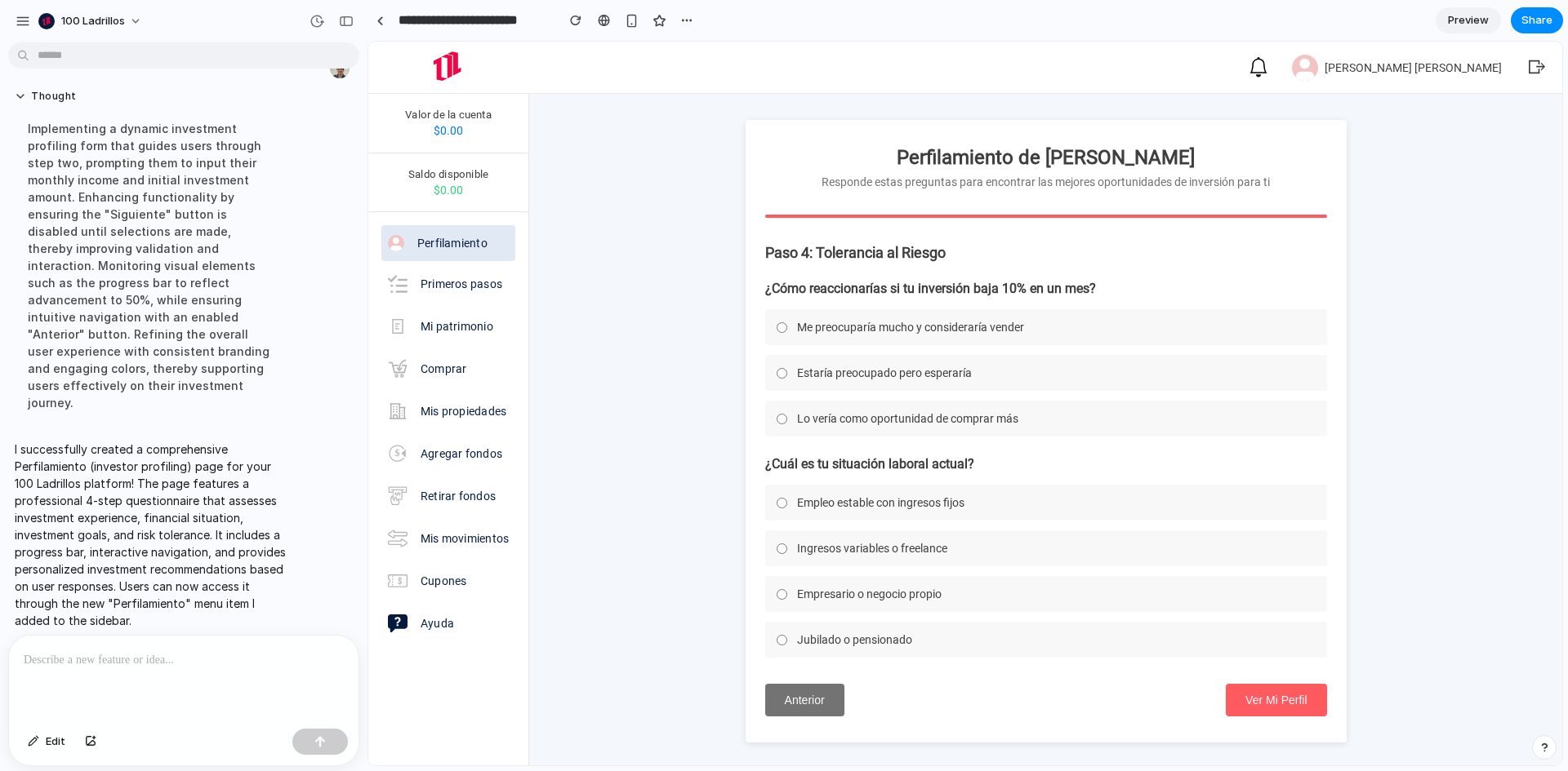
click at [999, 363] on label "Estaría preocupado pero esperaría" at bounding box center [1045, 373] width 562 height 36
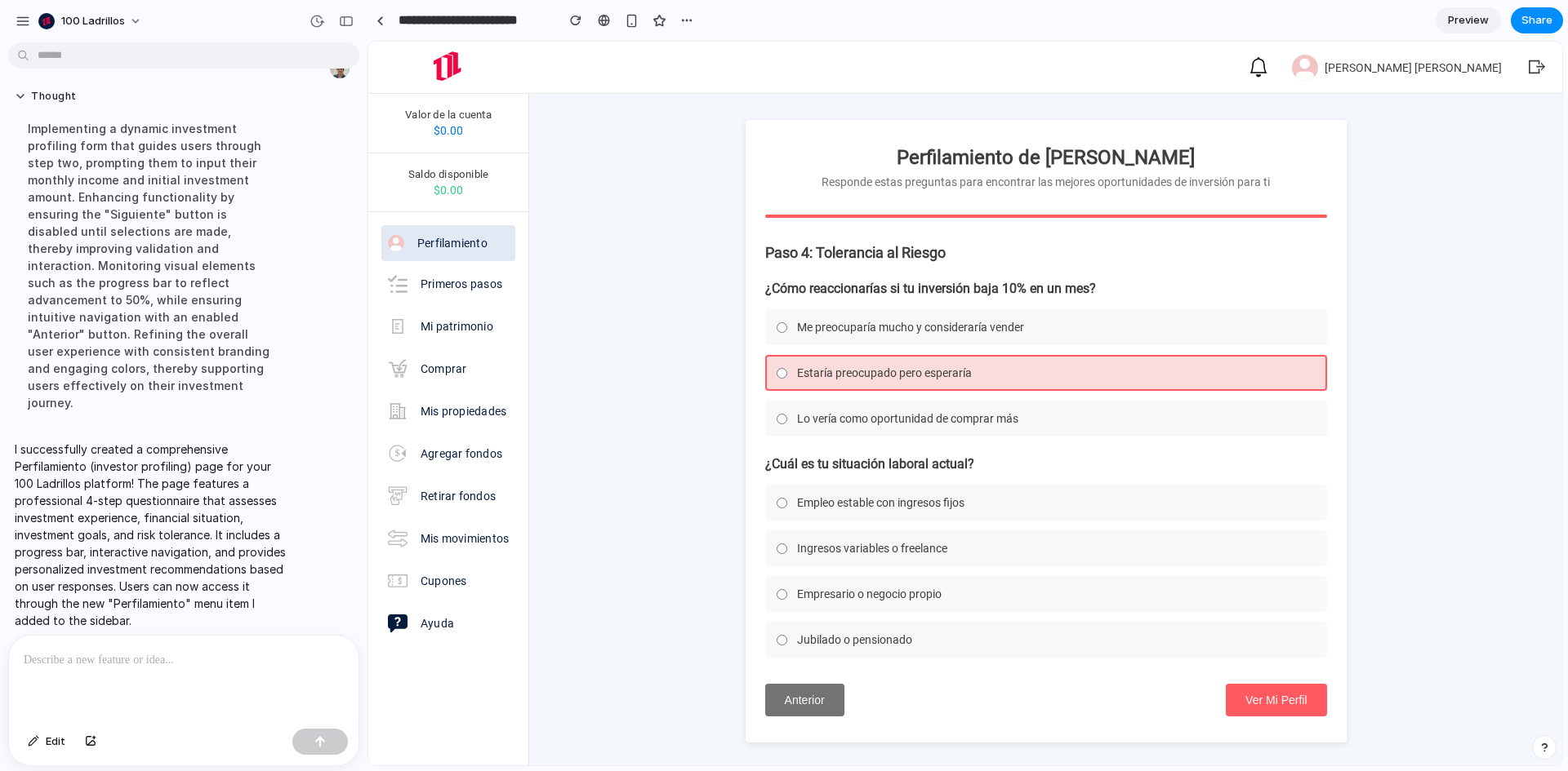
click at [1100, 588] on label "Empresario o negocio propio" at bounding box center [1045, 595] width 562 height 36
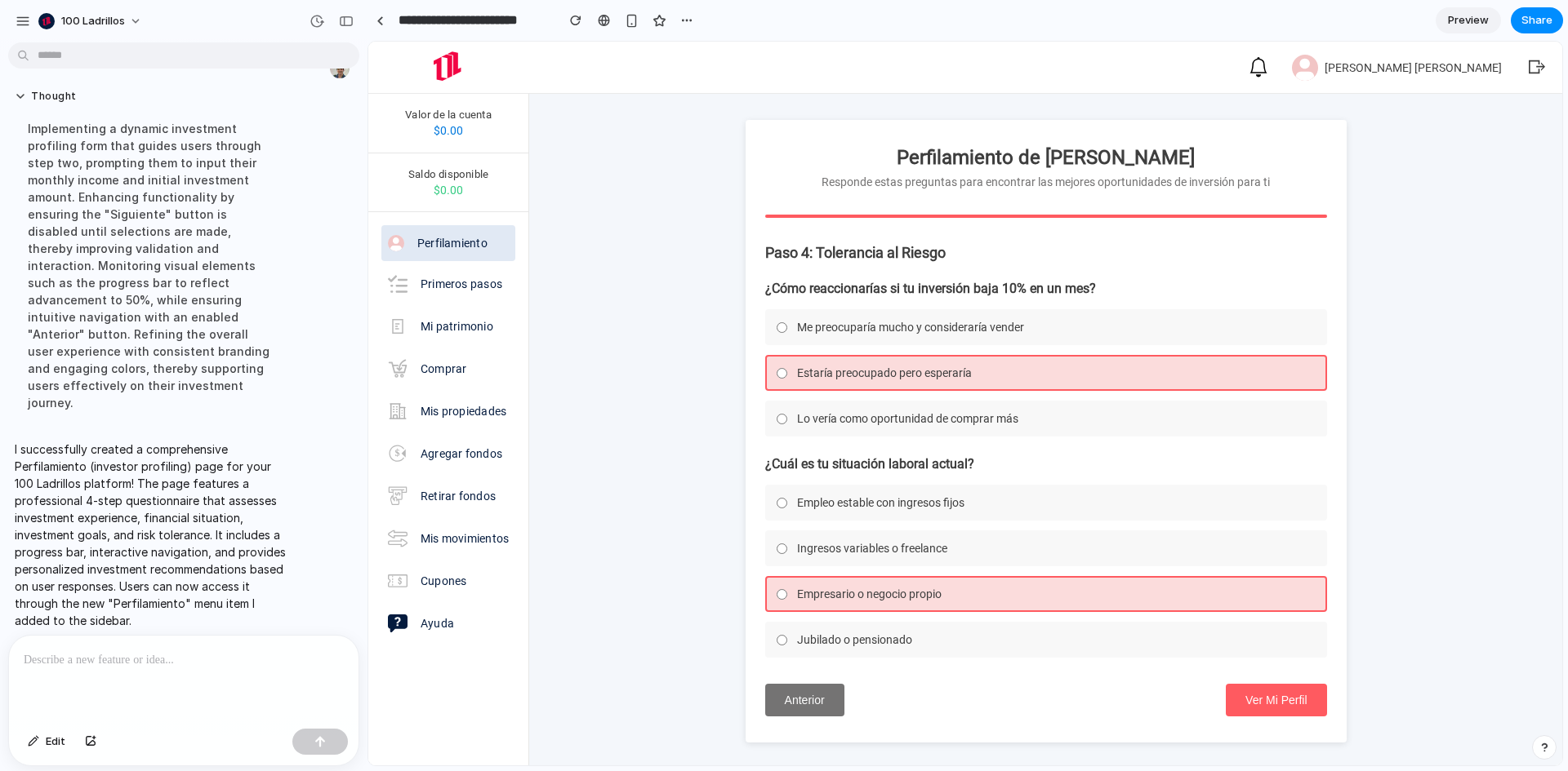
click at [1254, 709] on button "Ver Mi Perfil" at bounding box center [1276, 700] width 100 height 33
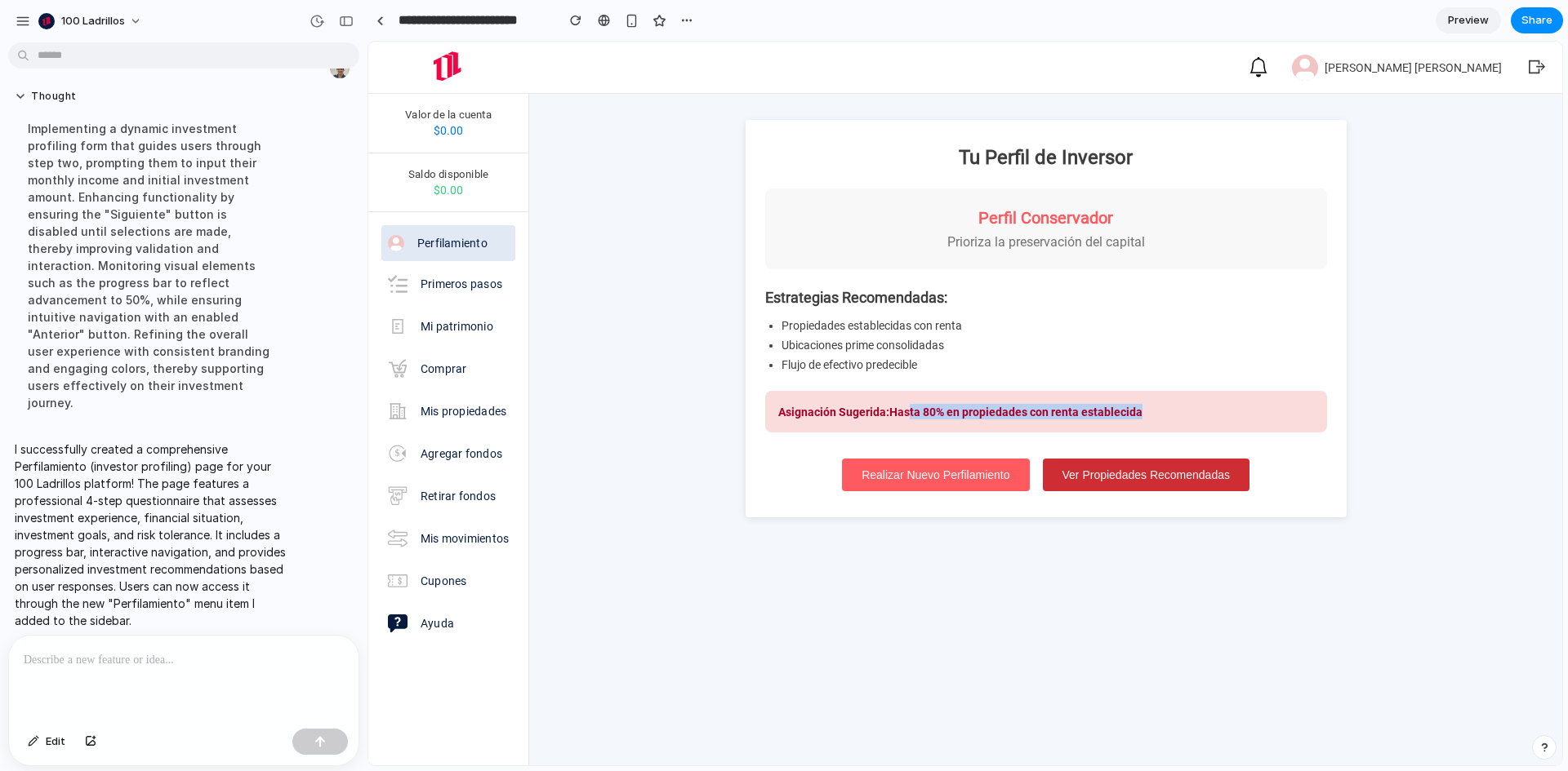
drag, startPoint x: 1155, startPoint y: 420, endPoint x: 905, endPoint y: 430, distance: 250.2
click at [905, 430] on div "Asignación Sugerida: Hasta 80% en propiedades con renta establecida" at bounding box center [1045, 412] width 562 height 42
click at [964, 416] on strong "Asignación Sugerida: Hasta 80% en propiedades con renta establecida" at bounding box center [960, 412] width 364 height 13
click at [1134, 484] on button "Ver Propiedades Recomendadas" at bounding box center [1146, 475] width 206 height 33
click at [1155, 484] on button "Ver Propiedades Recomendadas" at bounding box center [1146, 475] width 206 height 33
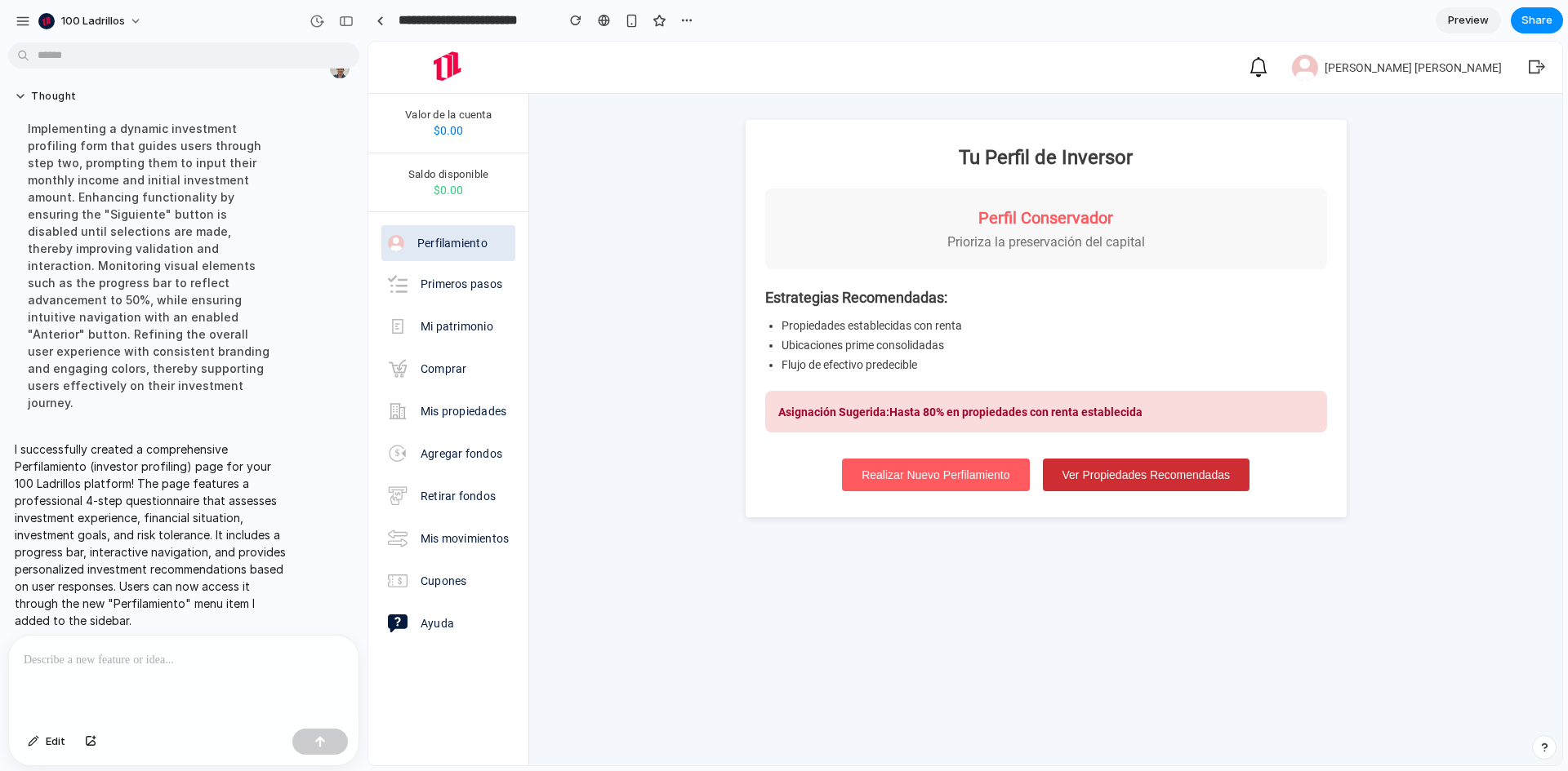
click at [1155, 484] on button "Ver Propiedades Recomendadas" at bounding box center [1146, 475] width 206 height 33
click at [1525, 13] on span "Share" at bounding box center [1537, 21] width 31 height 16
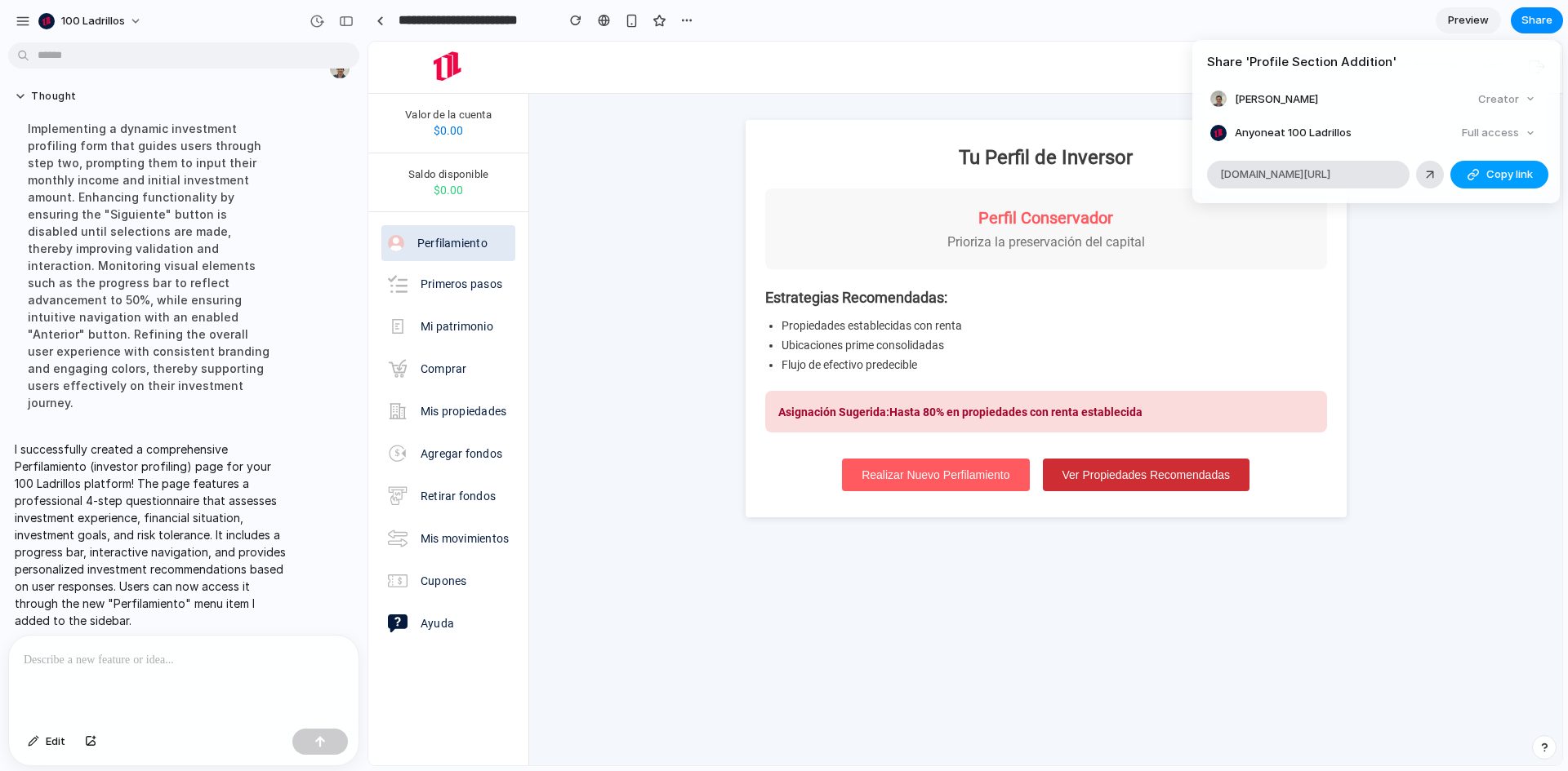
click at [1463, 179] on button "Copy link" at bounding box center [1499, 174] width 98 height 28
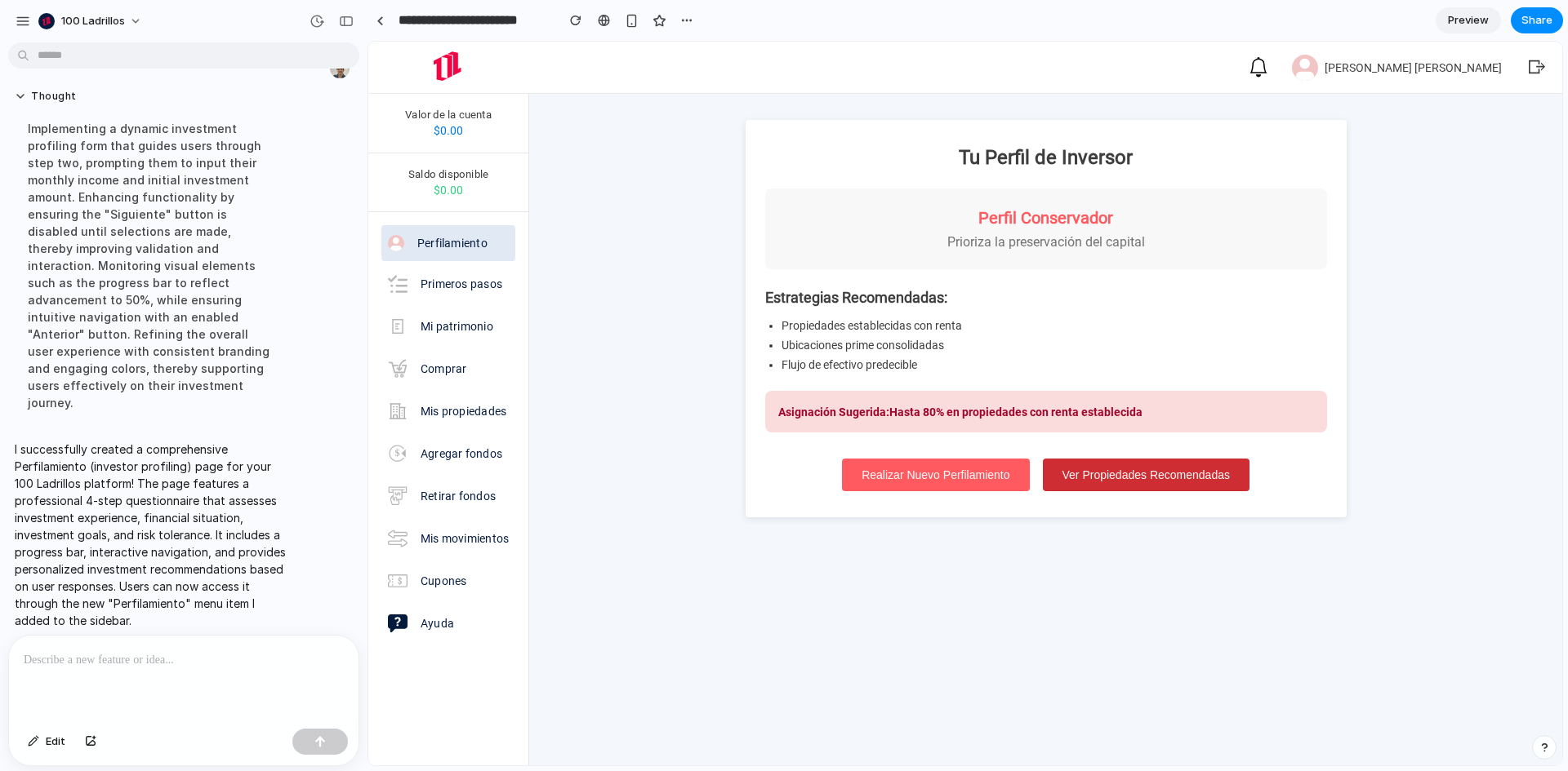
drag, startPoint x: 981, startPoint y: 484, endPoint x: 611, endPoint y: 443, distance: 372.3
click at [981, 484] on div "Share ' Profile Section Addition ' Carlos Salazar Creator Anyone at 100 Ladrill…" at bounding box center [784, 385] width 1568 height 771
click at [979, 484] on button "Realizar Nuevo Perfilamiento" at bounding box center [935, 475] width 187 height 33
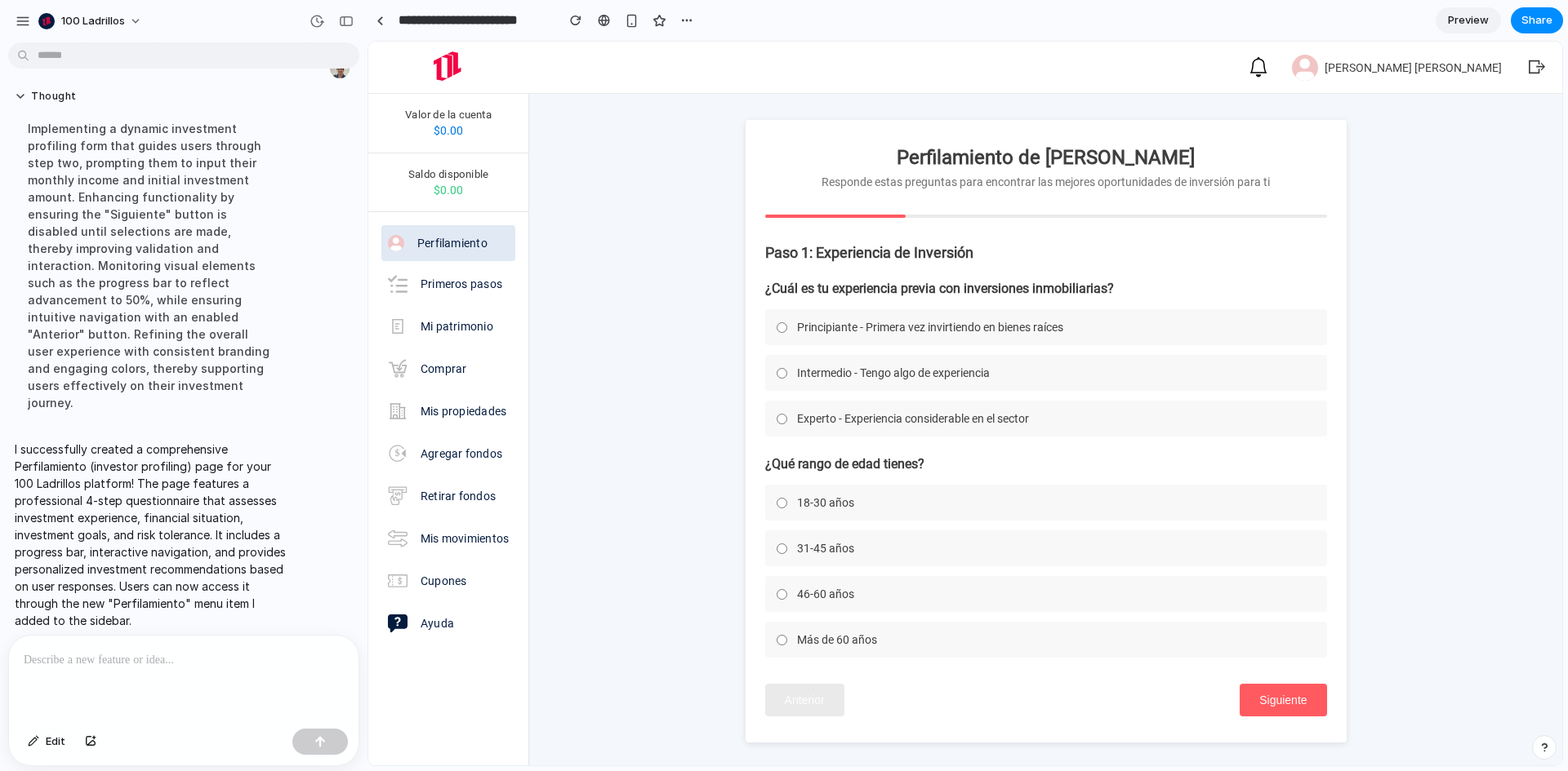
click at [906, 421] on span "Experto - Experiencia considerable en el sector" at bounding box center [912, 418] width 231 height 13
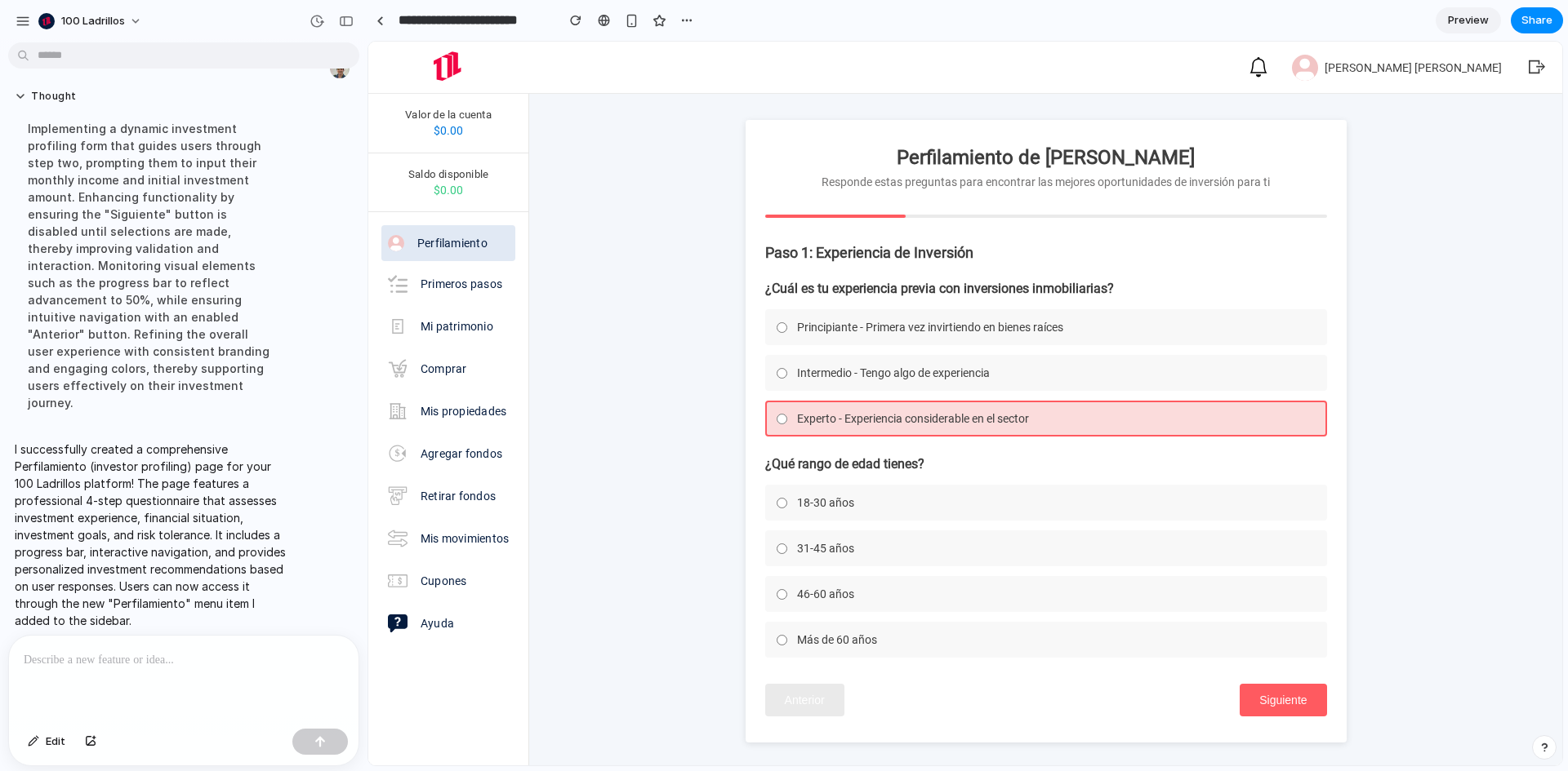
click at [883, 509] on label "18-30 años" at bounding box center [1045, 503] width 562 height 36
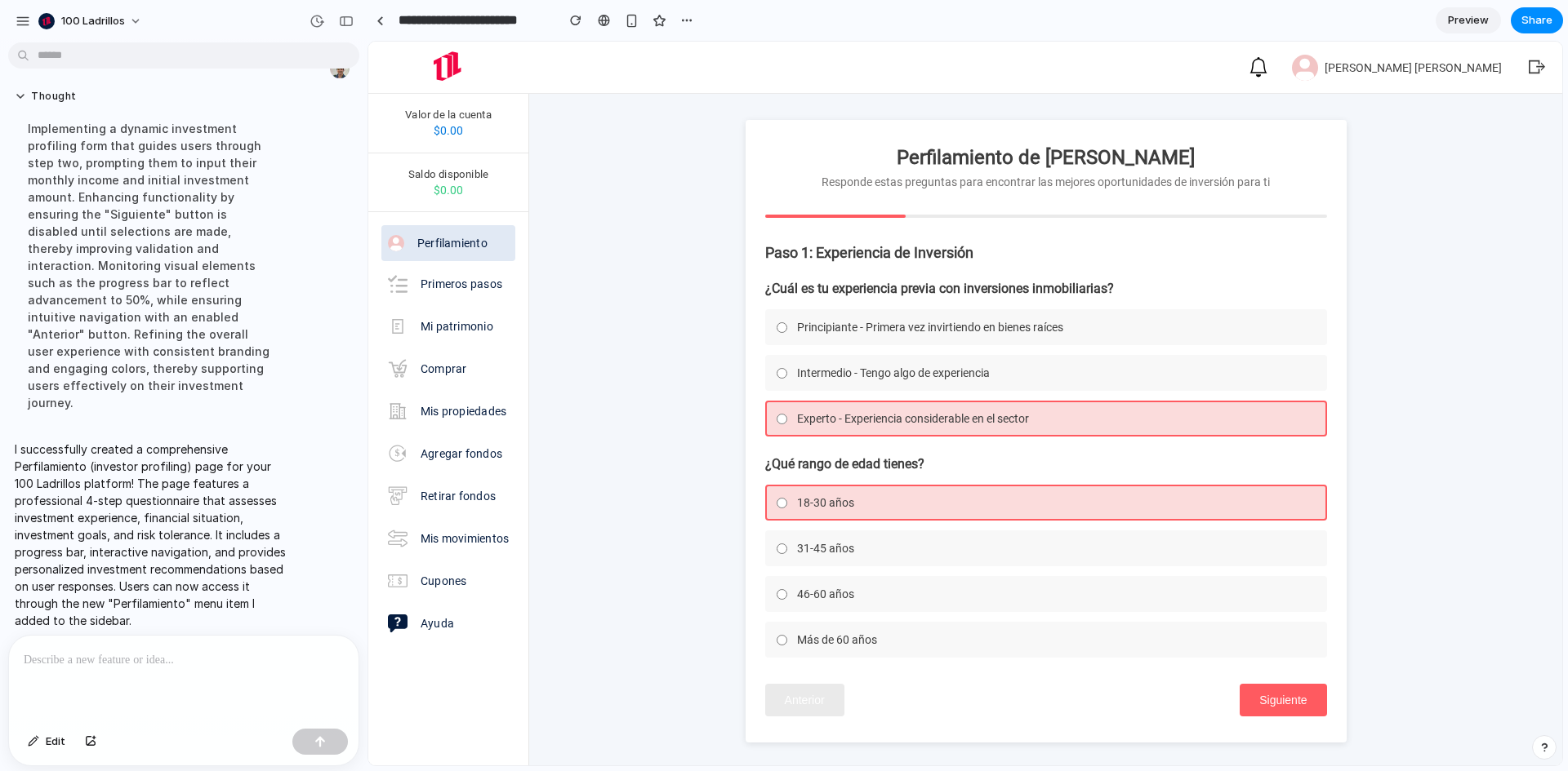
click at [867, 543] on label "31-45 años" at bounding box center [1045, 549] width 562 height 36
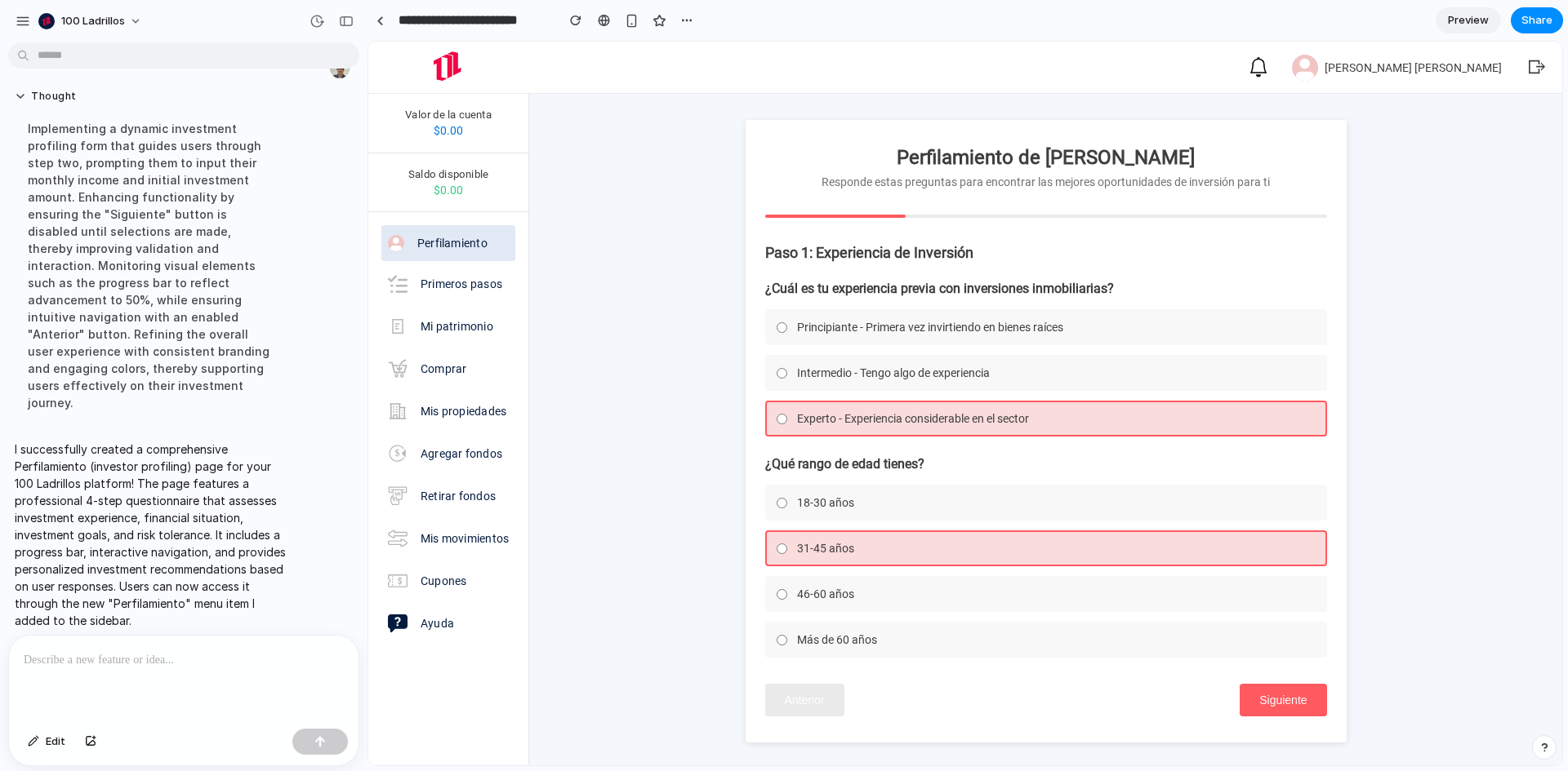
click at [858, 598] on label "46-60 años" at bounding box center [1045, 595] width 562 height 36
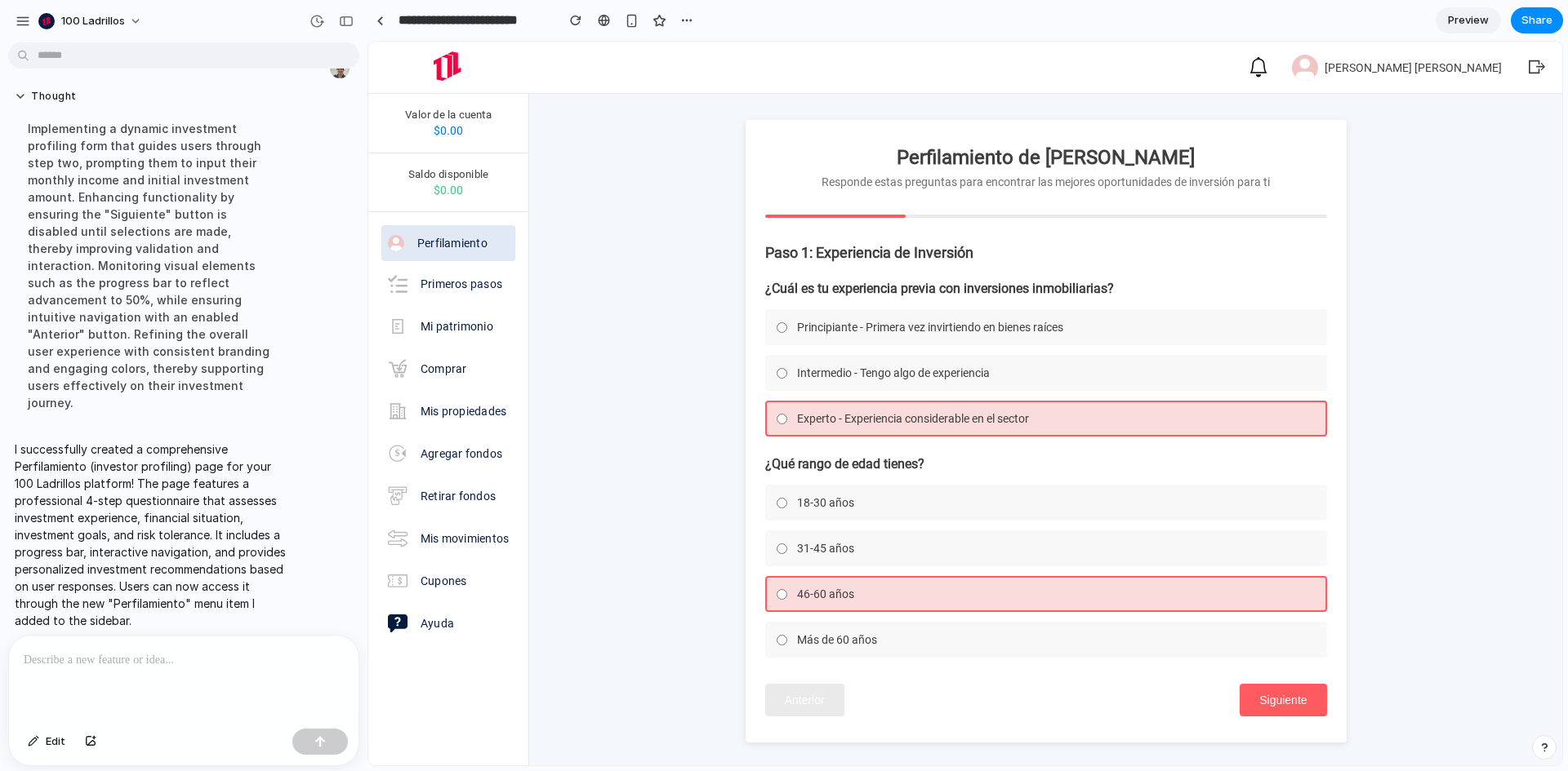
click at [874, 644] on label "Más de 60 años" at bounding box center [1045, 640] width 562 height 36
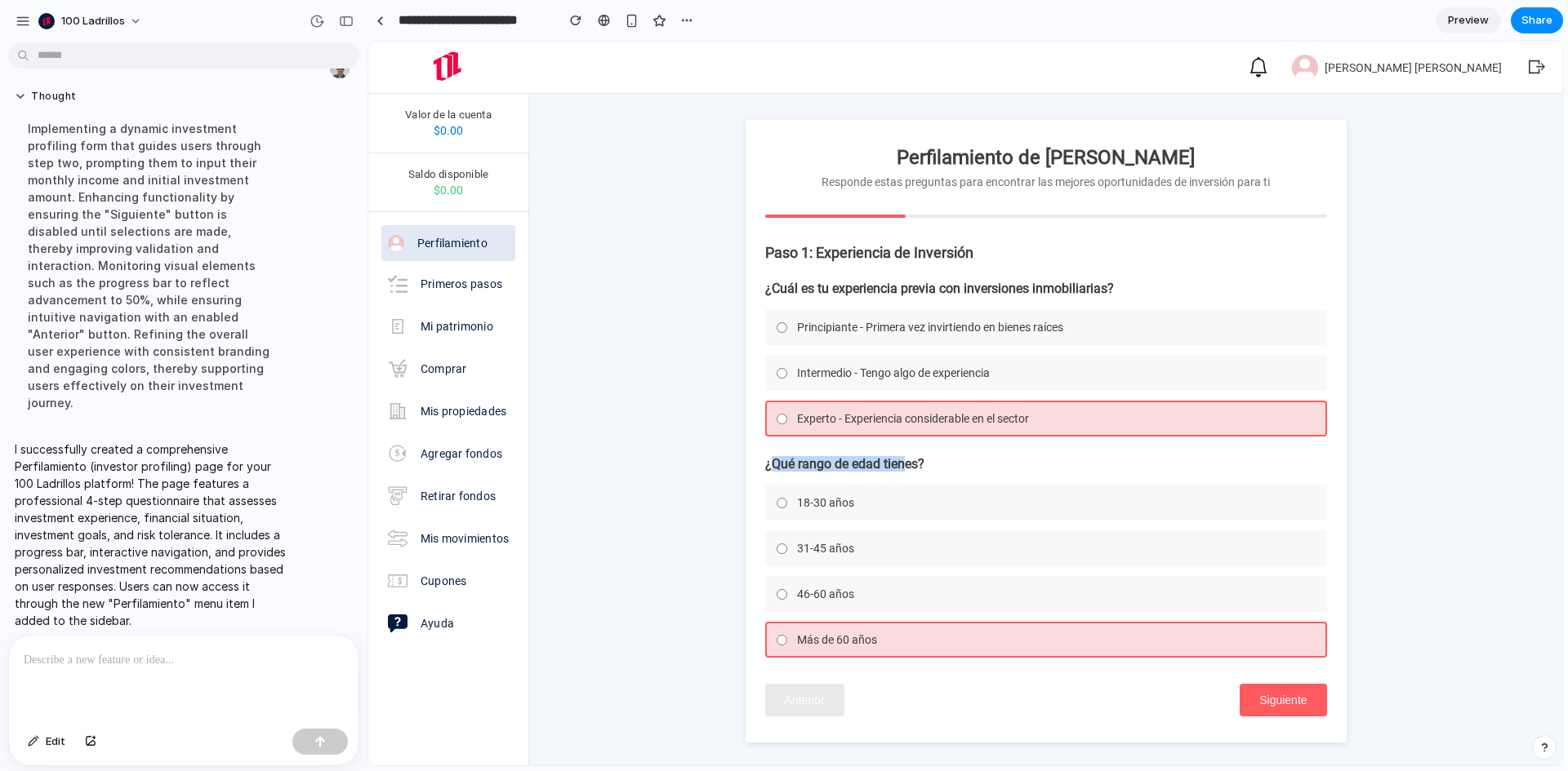
drag, startPoint x: 782, startPoint y: 470, endPoint x: 897, endPoint y: 467, distance: 115.0
click at [897, 467] on h3 "¿Qué rango de edad tienes?" at bounding box center [1045, 464] width 562 height 15
click at [423, 283] on p "Primeros pasos" at bounding box center [461, 284] width 81 height 16
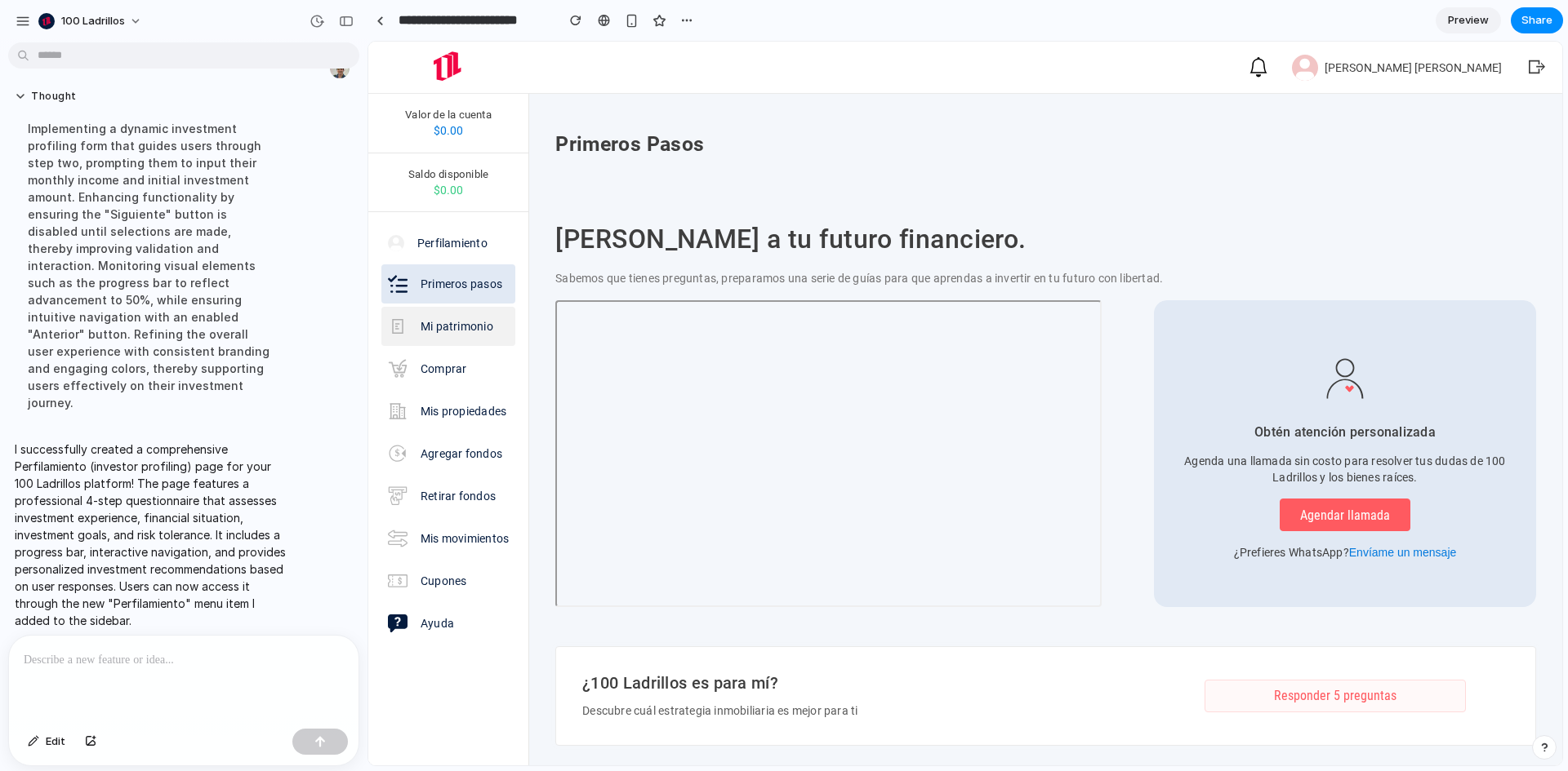
click at [402, 324] on img at bounding box center [398, 326] width 20 height 20
click at [397, 326] on img at bounding box center [398, 326] width 20 height 20
click at [464, 324] on p "Mi patrimonio" at bounding box center [457, 326] width 72 height 16
click at [472, 361] on link "Comprar" at bounding box center [449, 369] width 134 height 39
click at [452, 368] on p "Comprar" at bounding box center [443, 369] width 46 height 16
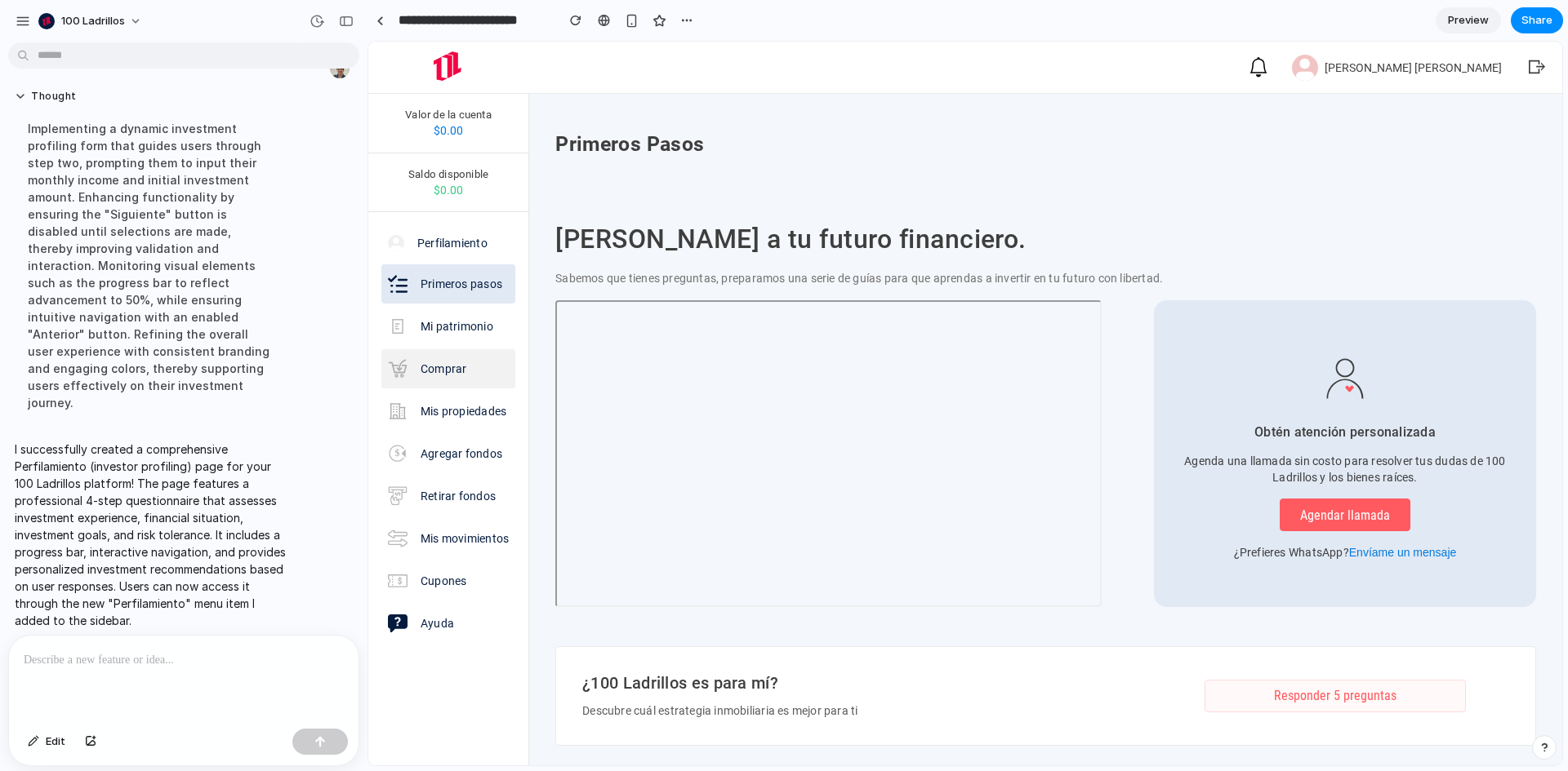
click at [428, 370] on p "Comprar" at bounding box center [443, 369] width 46 height 16
click at [401, 369] on img at bounding box center [398, 369] width 20 height 20
click at [453, 369] on p "Comprar" at bounding box center [443, 369] width 46 height 16
click at [459, 408] on p "Mis propiedades" at bounding box center [463, 411] width 86 height 16
click at [420, 452] on p "Agregar fondos" at bounding box center [461, 454] width 81 height 16
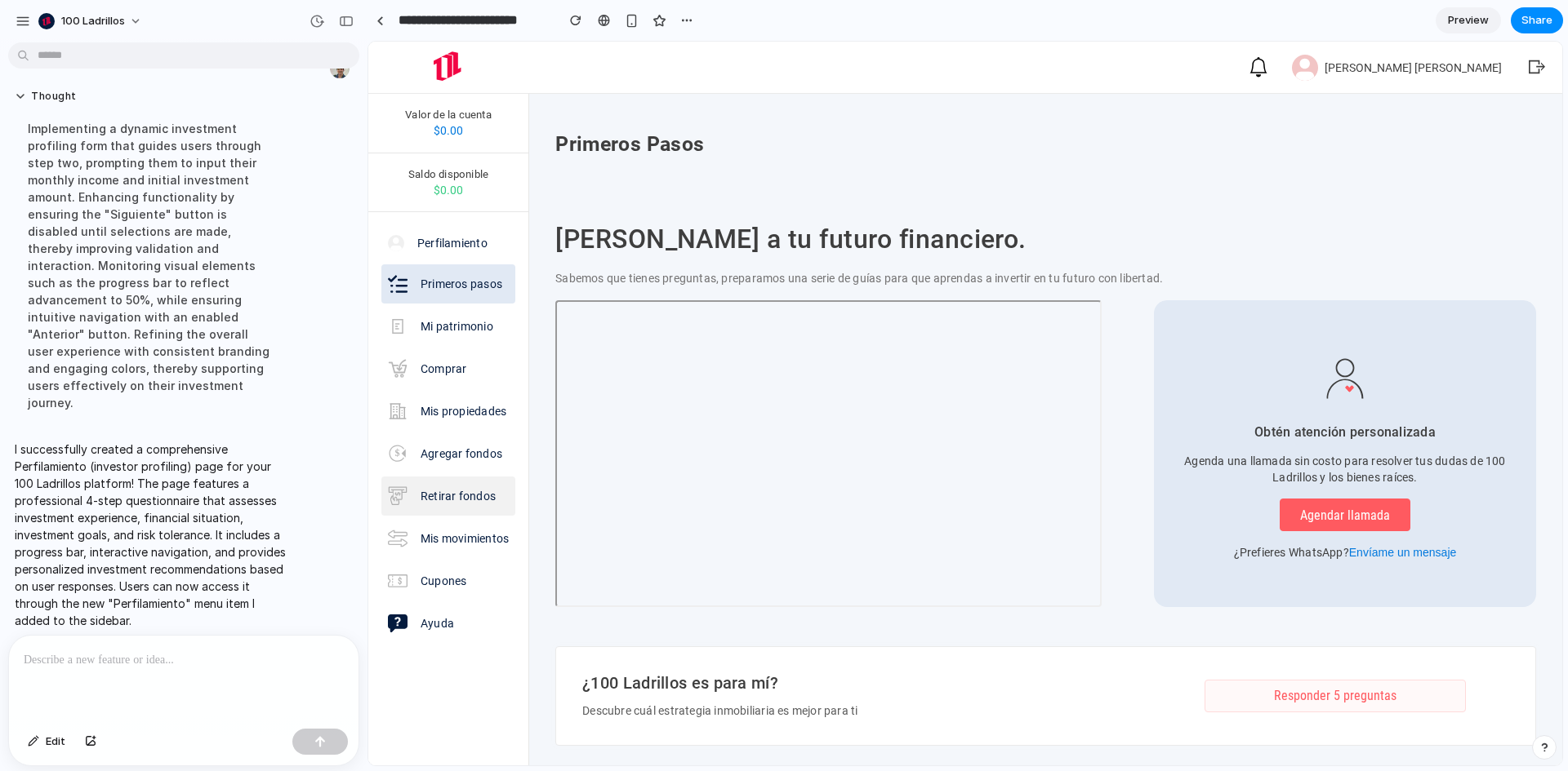
click at [409, 485] on link "Retirar fondos" at bounding box center [449, 495] width 134 height 39
click at [442, 535] on p "Mis movimientos" at bounding box center [465, 539] width 89 height 16
click at [437, 578] on p "Cupones" at bounding box center [443, 581] width 46 height 16
click at [430, 616] on p "Ayuda" at bounding box center [437, 624] width 33 height 16
click at [441, 283] on p "Primeros pasos" at bounding box center [461, 284] width 81 height 16
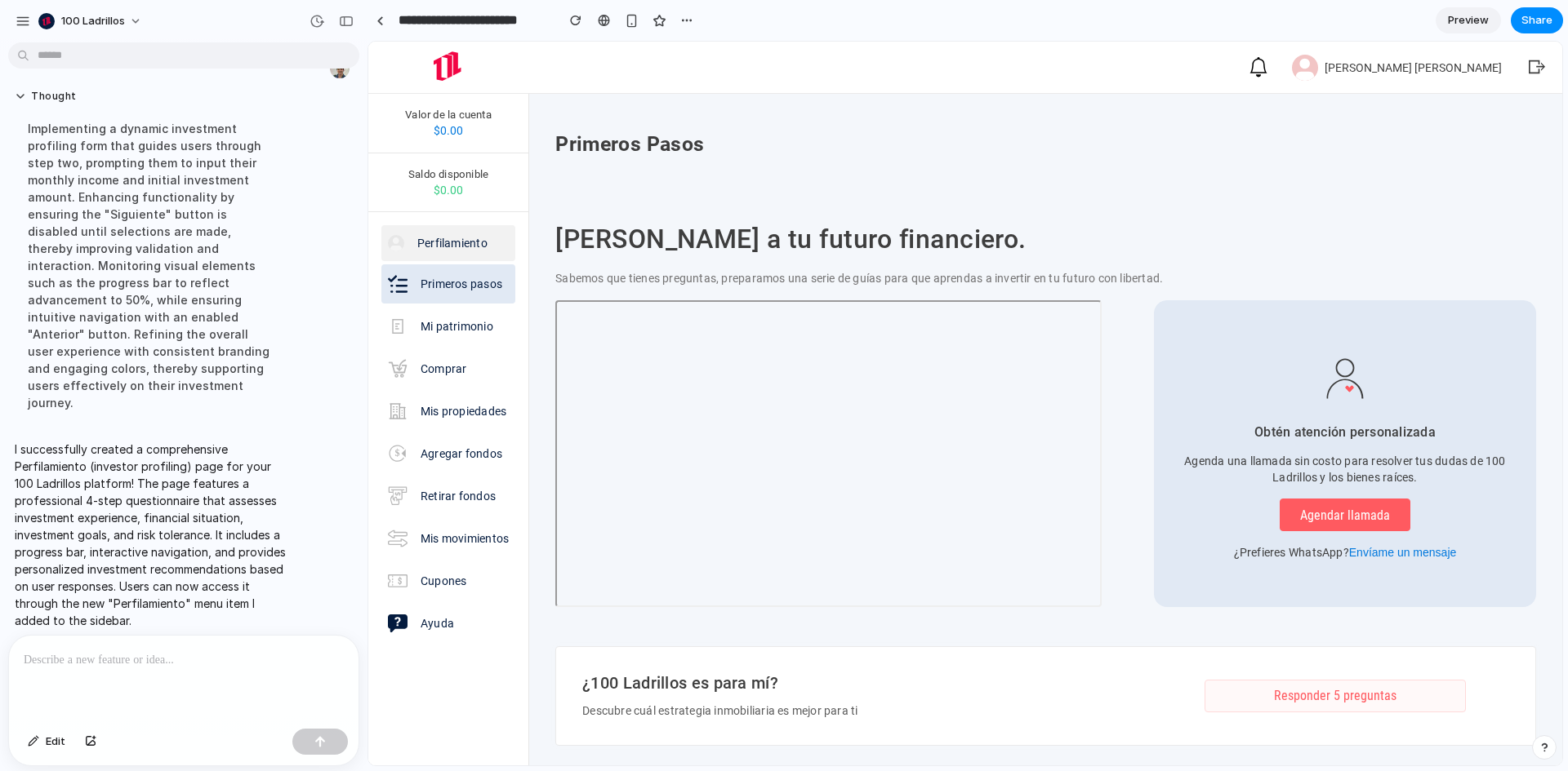
click at [437, 249] on p "Perfilamiento" at bounding box center [453, 243] width 71 height 16
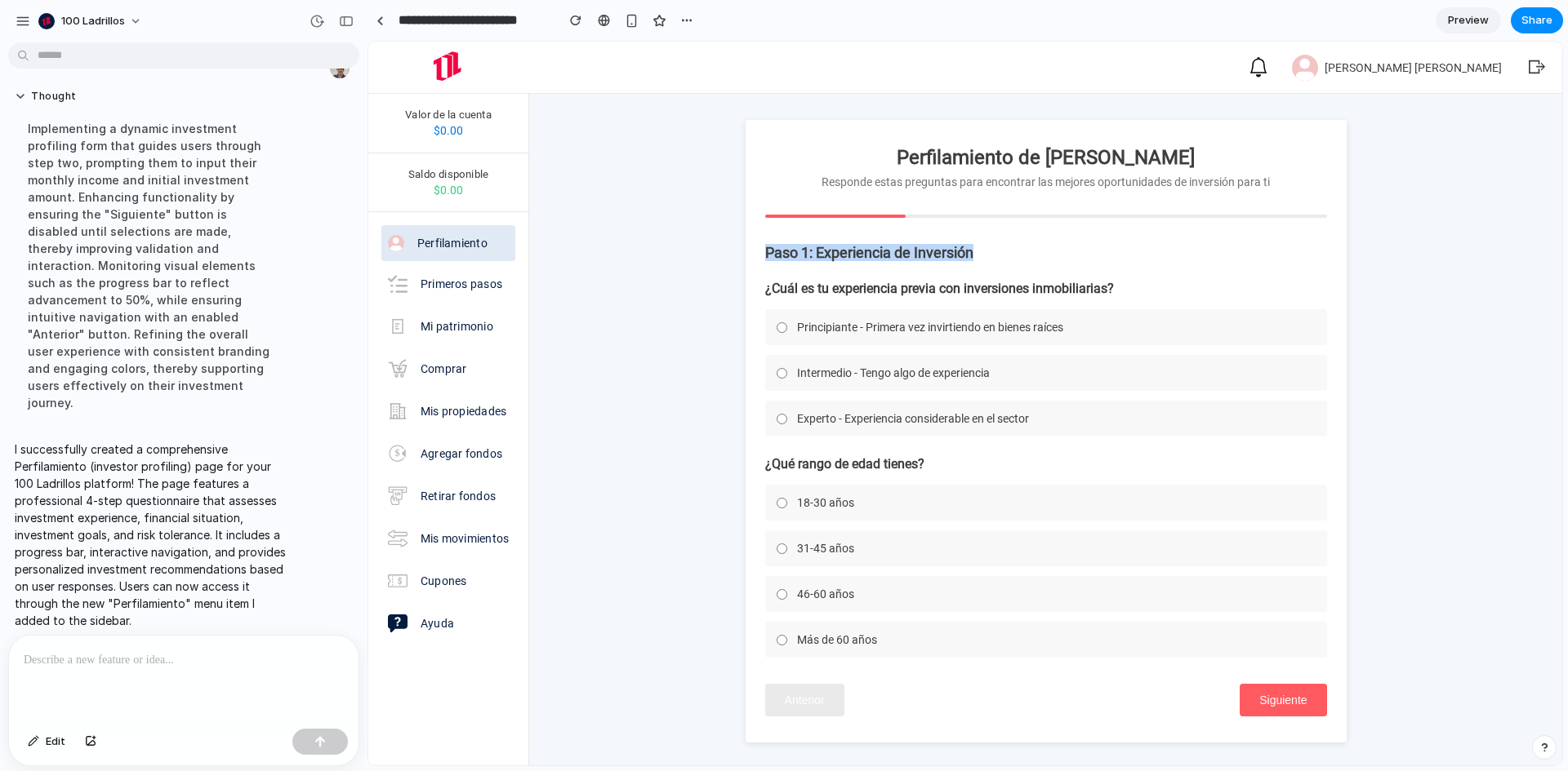
drag, startPoint x: 759, startPoint y: 257, endPoint x: 1034, endPoint y: 252, distance: 275.0
click at [1034, 252] on div "Perfilamiento de Inversor Responde estas preguntas para encontrar las mejores o…" at bounding box center [1046, 431] width 601 height 623
click at [896, 264] on div "Paso 1: Experiencia de Inversión ¿Cuál es tu experiencia previa con inversiones…" at bounding box center [1045, 451] width 562 height 414
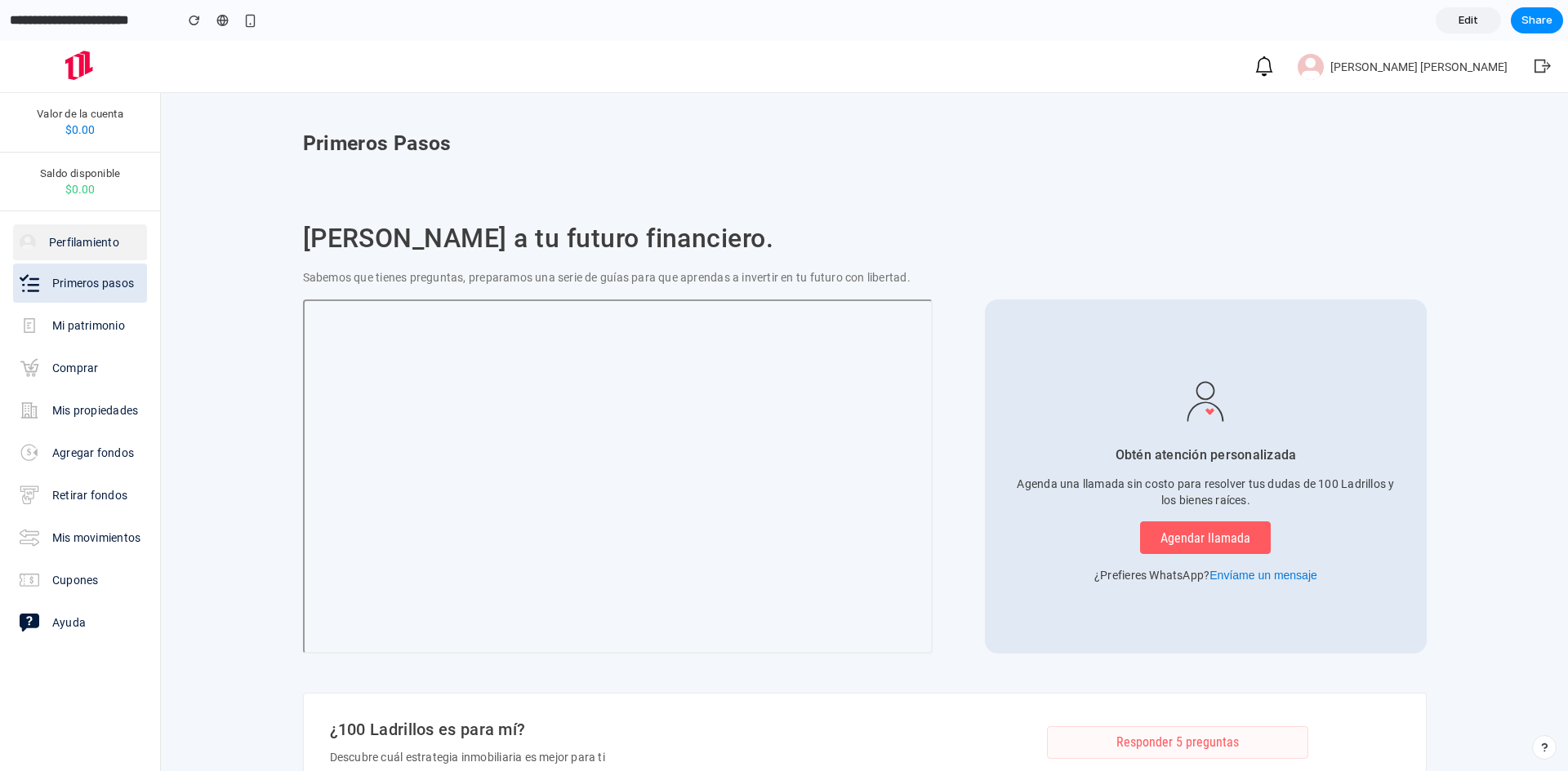
click at [43, 233] on link "Perfilamiento" at bounding box center [80, 242] width 134 height 36
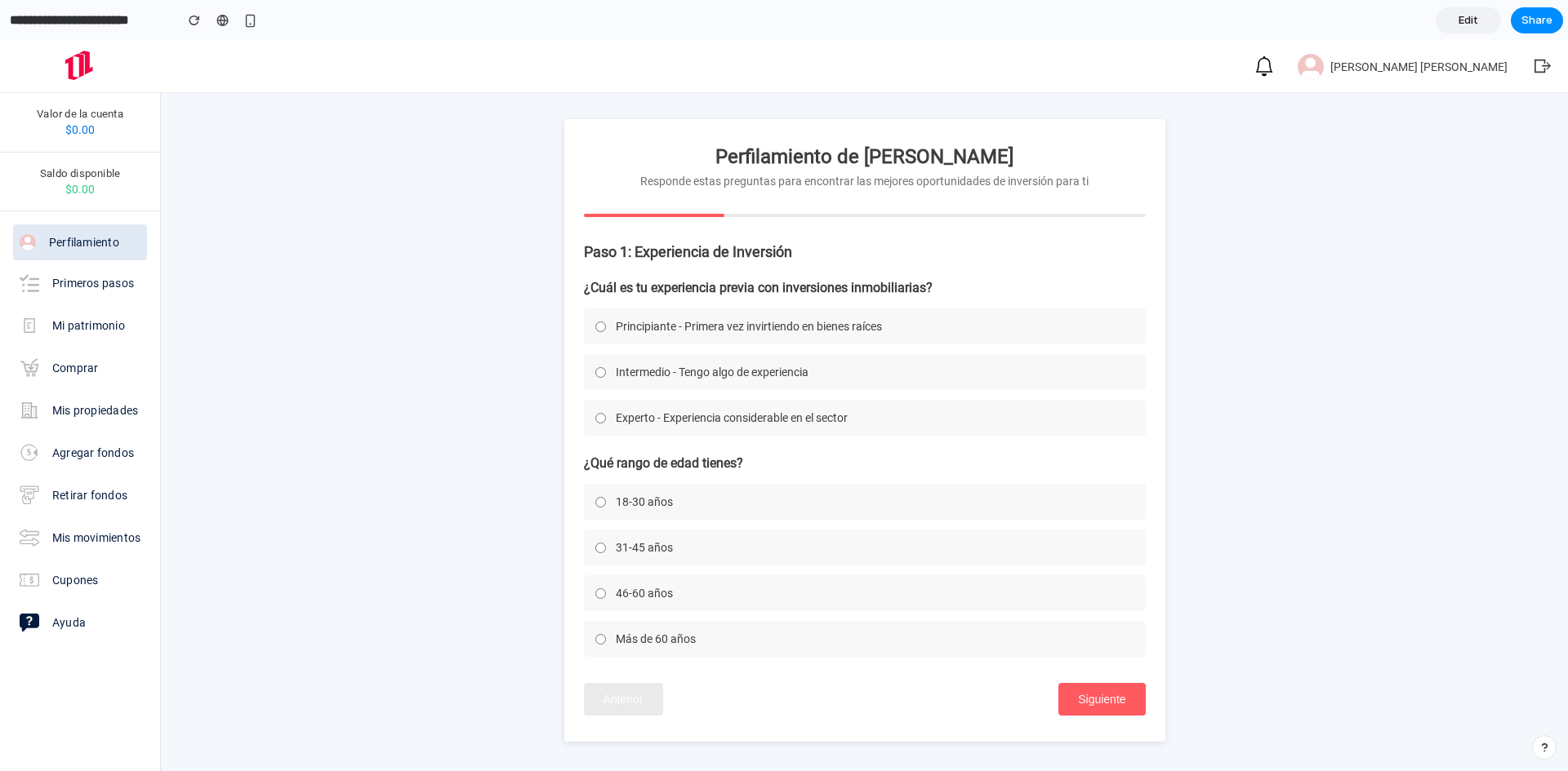
scroll to position [5, 0]
click at [758, 554] on label "31-45 años" at bounding box center [864, 548] width 562 height 36
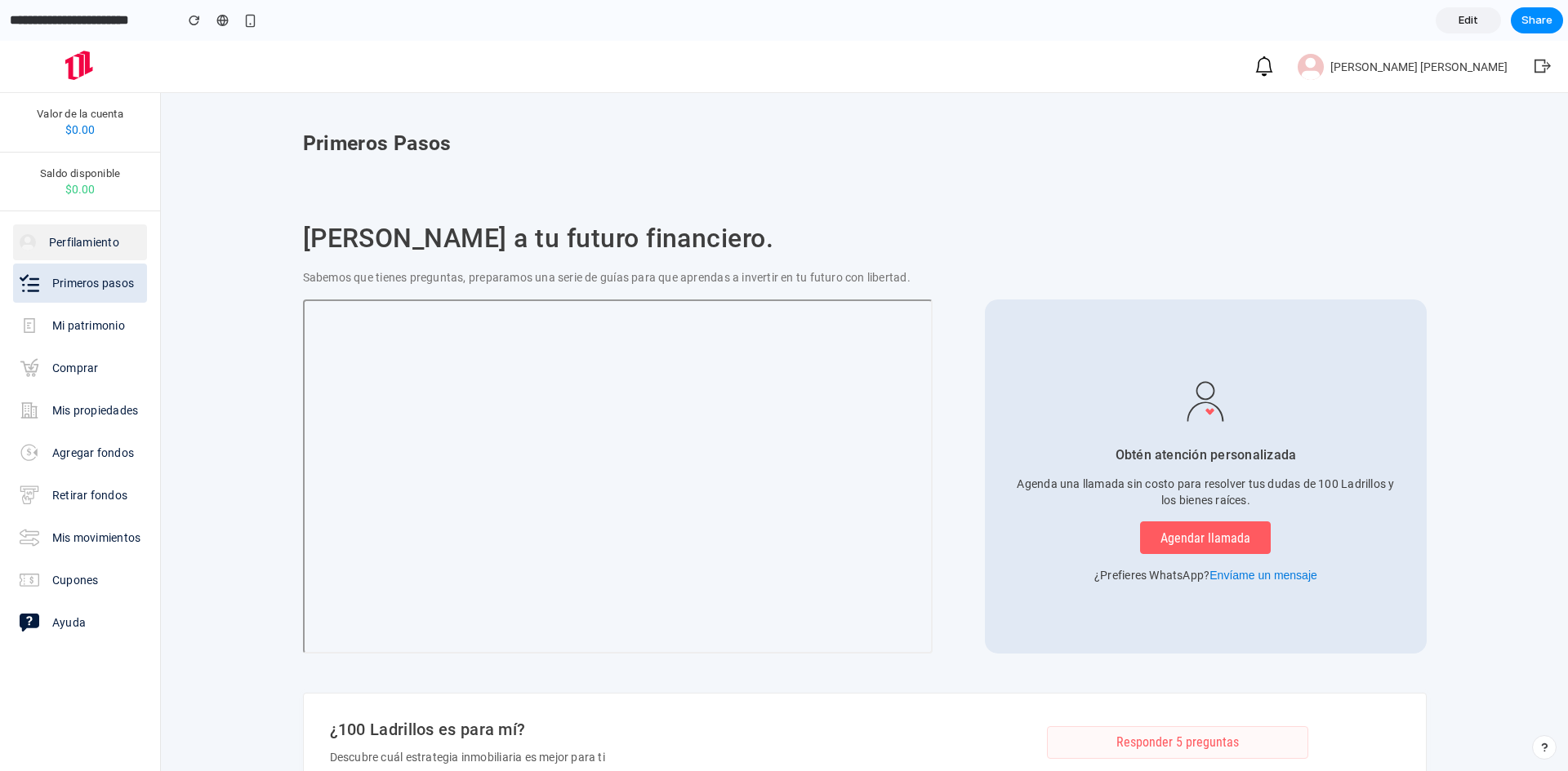
click at [113, 249] on p "Perfilamiento" at bounding box center [84, 242] width 71 height 16
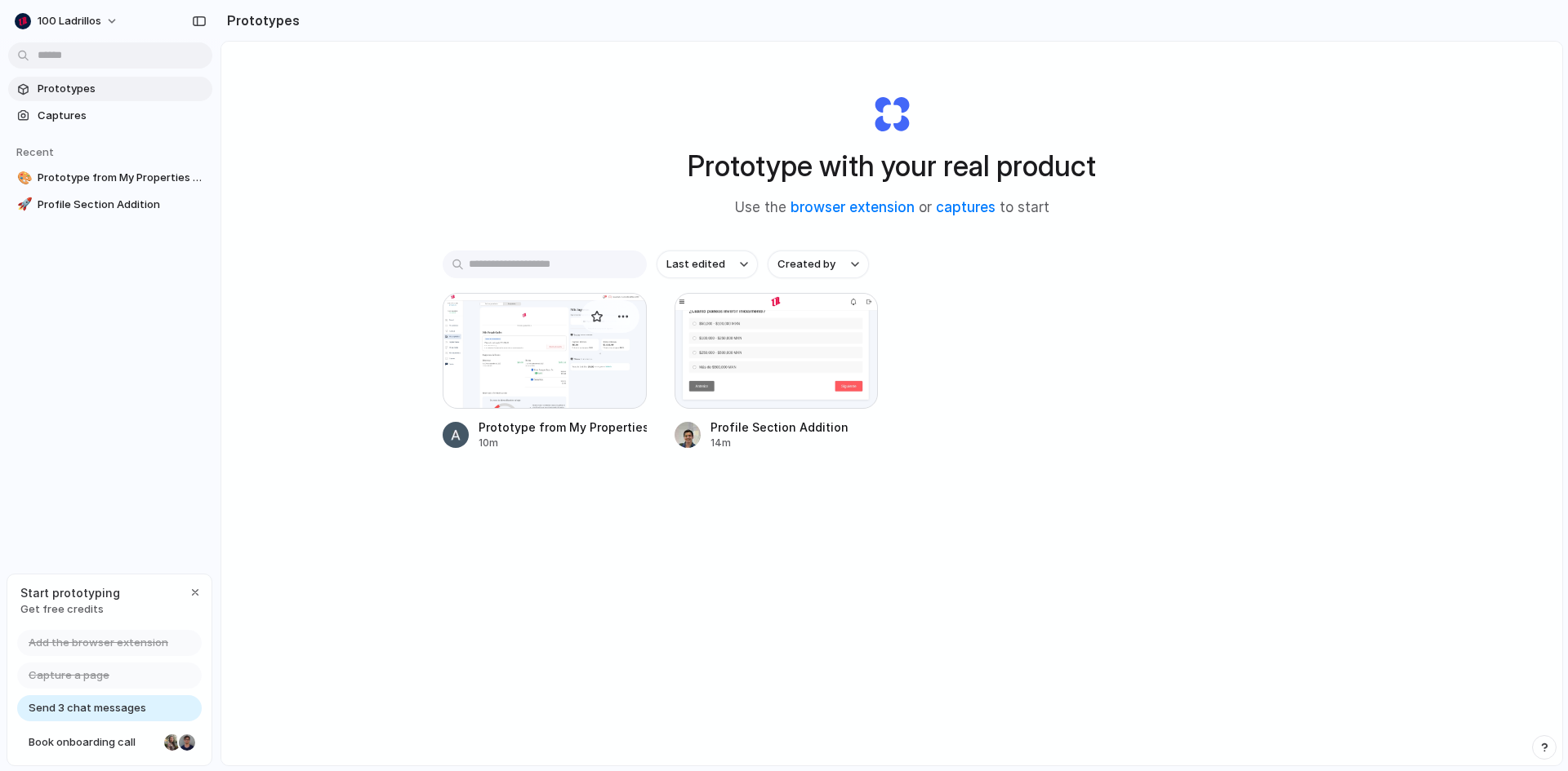
click at [531, 344] on div at bounding box center [545, 351] width 204 height 116
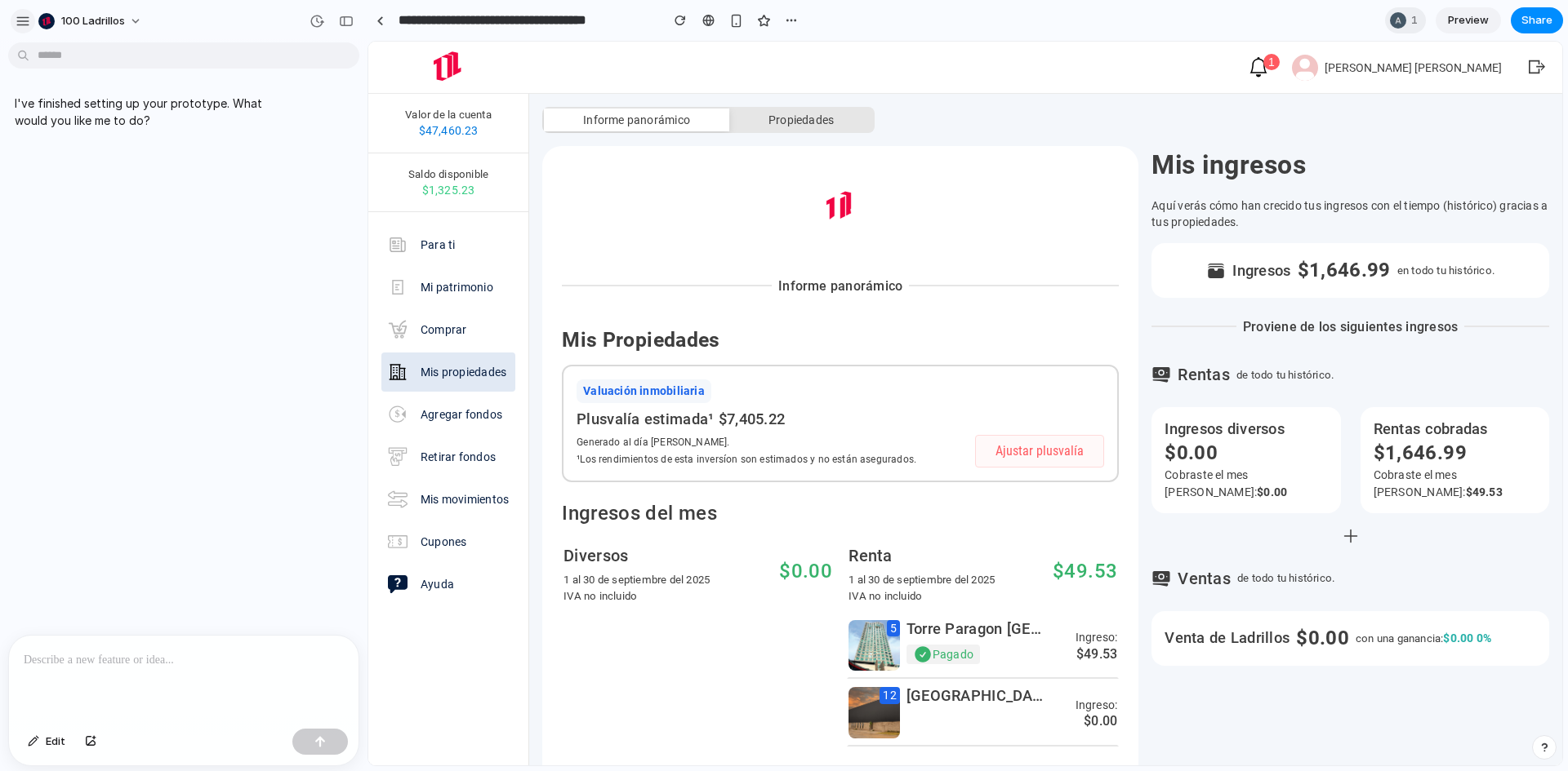
click at [22, 21] on div "button" at bounding box center [23, 21] width 14 height 14
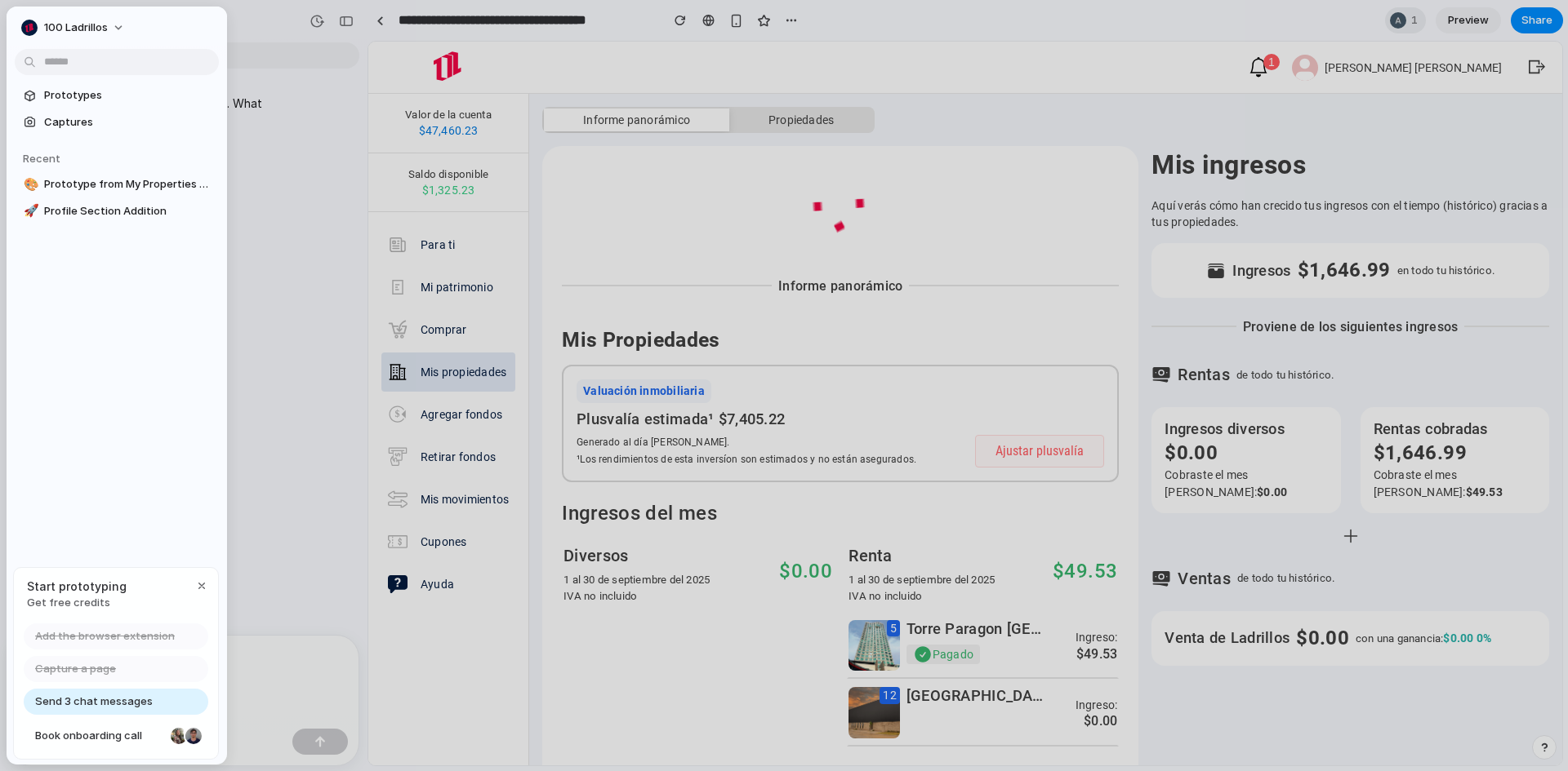
click at [102, 704] on span "Send 3 chat messages" at bounding box center [94, 702] width 118 height 16
click at [107, 736] on span "Book onboarding call" at bounding box center [99, 737] width 129 height 16
click at [109, 22] on button "100 Ladrillos" at bounding box center [73, 27] width 118 height 26
click at [122, 239] on div "Settings Invite members Change theme Sign out" at bounding box center [784, 385] width 1568 height 771
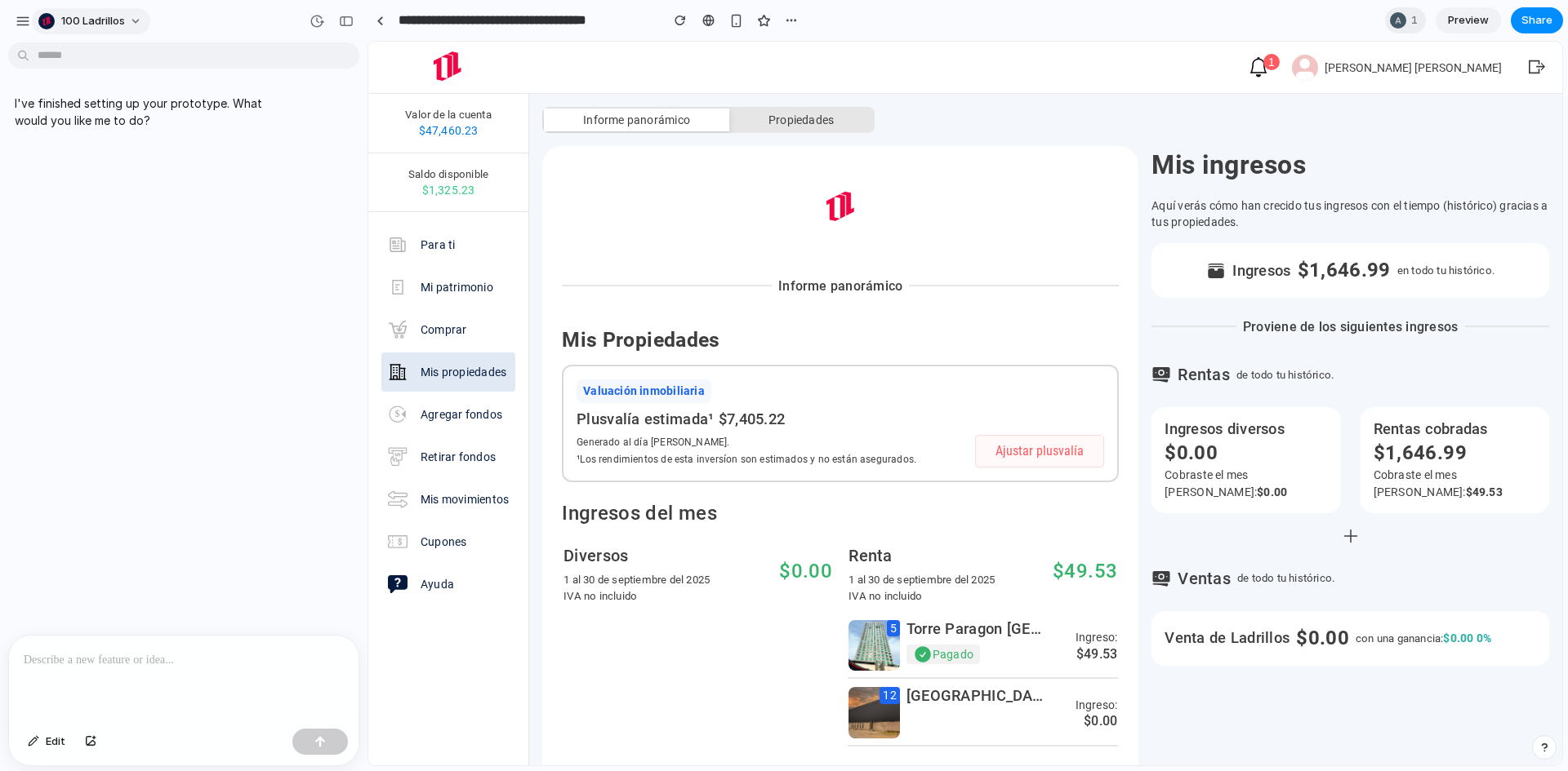
click at [112, 15] on span "100 Ladrillos" at bounding box center [93, 21] width 63 height 16
click at [184, 17] on div "Settings Invite members Change theme Sign out" at bounding box center [784, 385] width 1568 height 771
click at [784, 20] on button "button" at bounding box center [791, 20] width 24 height 24
click at [784, 20] on div "Duplicate Delete" at bounding box center [784, 385] width 1568 height 771
